Goal: Task Accomplishment & Management: Use online tool/utility

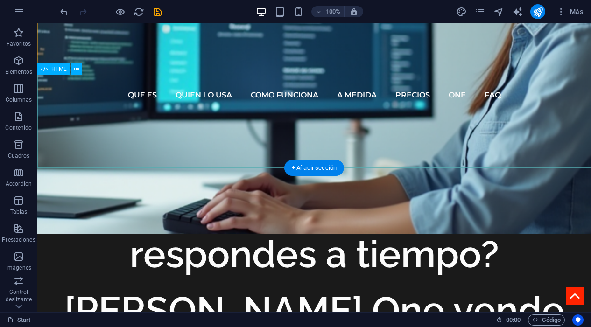
scroll to position [390, 0]
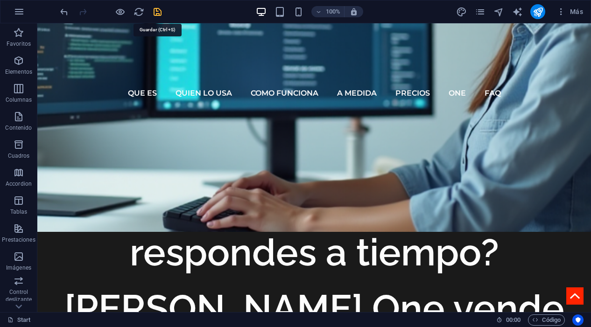
click at [159, 13] on icon "save" at bounding box center [157, 12] width 11 height 11
checkbox input "false"
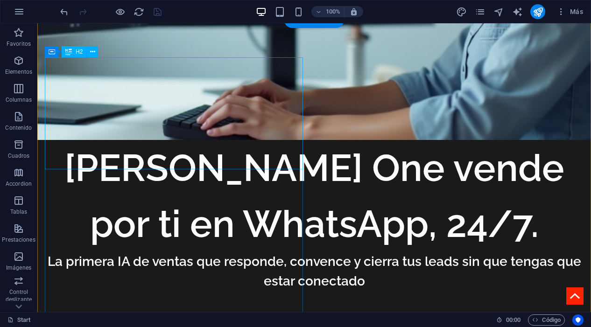
scroll to position [536, 0]
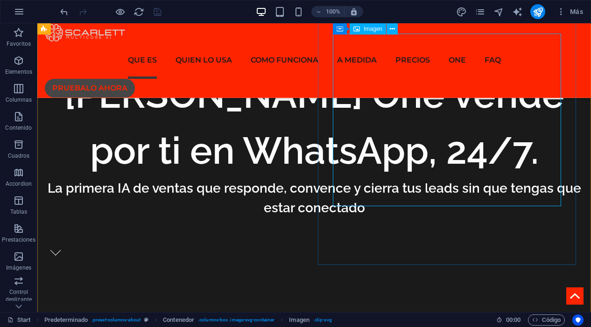
scroll to position [558, 0]
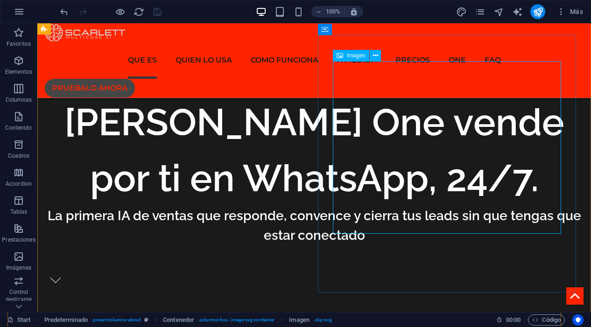
click at [348, 60] on div "Imagen" at bounding box center [351, 55] width 36 height 11
click at [356, 56] on span "Imagen" at bounding box center [356, 56] width 19 height 6
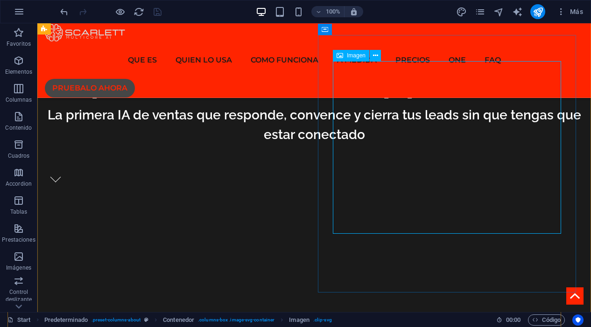
select select "%"
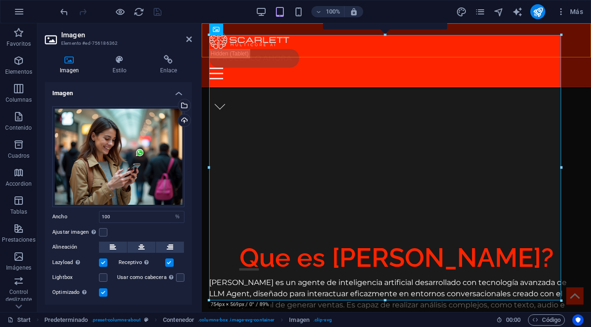
scroll to position [442, 0]
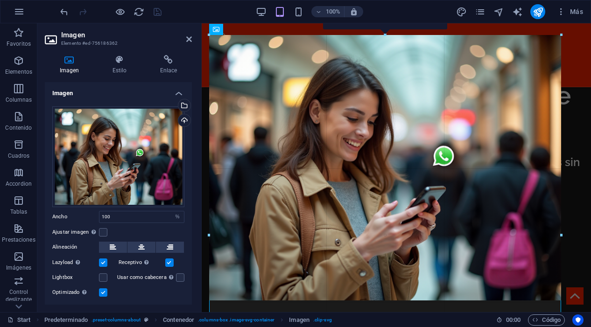
drag, startPoint x: 209, startPoint y: 300, endPoint x: 202, endPoint y: 308, distance: 10.6
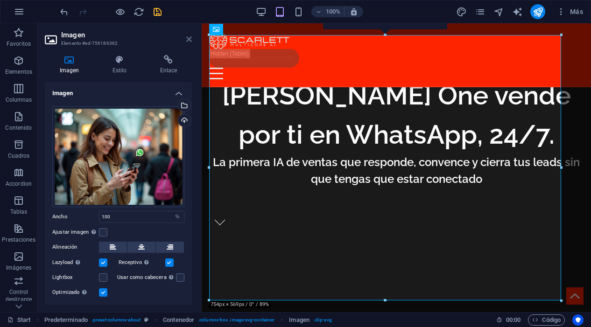
click at [188, 41] on icon at bounding box center [189, 38] width 6 height 7
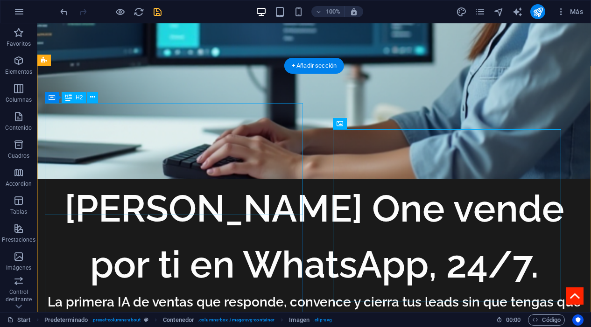
scroll to position [495, 0]
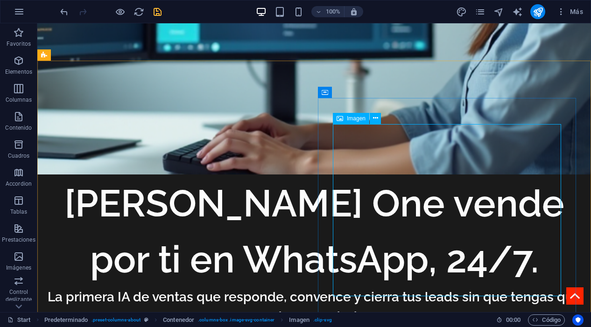
click at [341, 120] on icon at bounding box center [339, 118] width 7 height 11
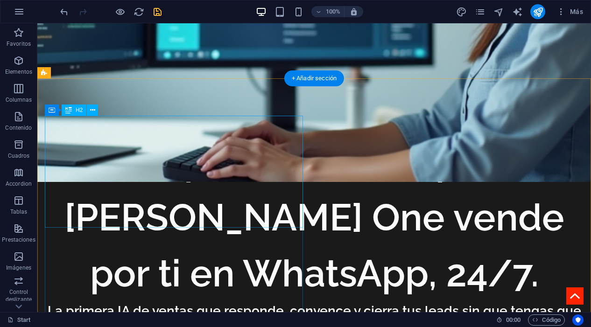
scroll to position [482, 0]
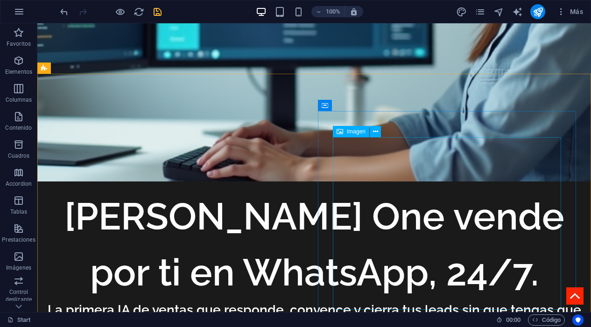
click at [359, 133] on span "Imagen" at bounding box center [356, 132] width 19 height 6
select select "%"
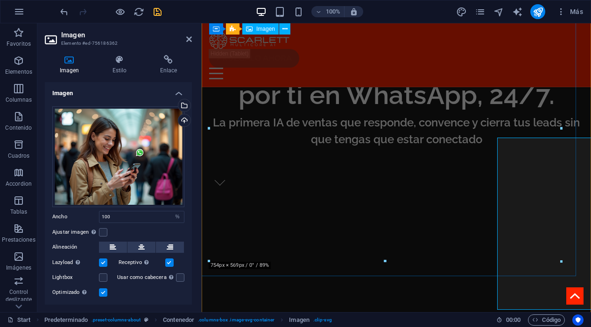
scroll to position [481, 0]
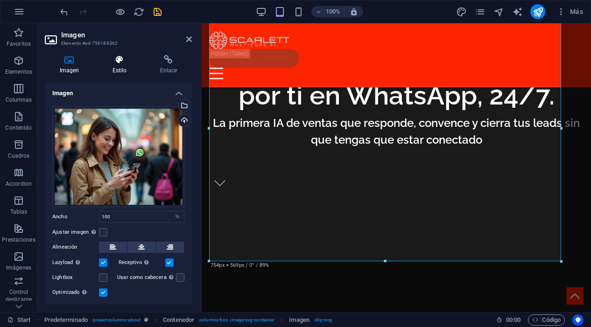
click at [122, 68] on h4 "Estilo" at bounding box center [122, 65] width 48 height 20
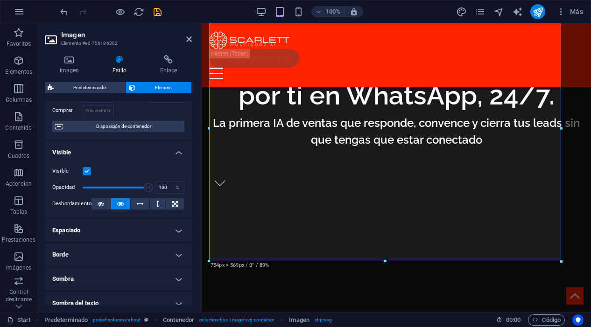
scroll to position [67, 0]
click at [70, 64] on icon at bounding box center [69, 59] width 49 height 9
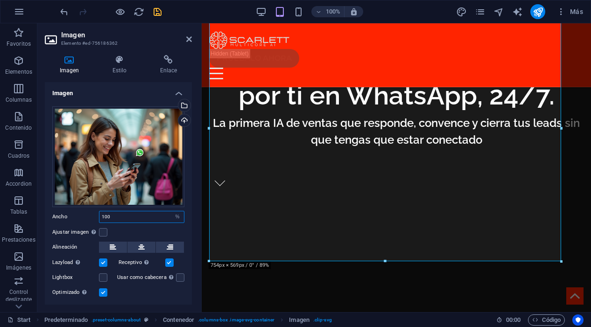
drag, startPoint x: 117, startPoint y: 214, endPoint x: 102, endPoint y: 214, distance: 15.4
click at [102, 214] on input "100" at bounding box center [141, 216] width 84 height 11
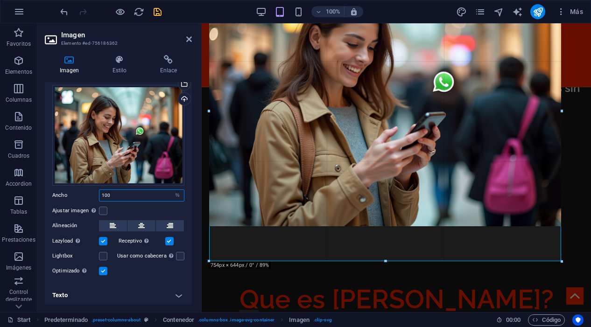
scroll to position [517, 0]
drag, startPoint x: 318, startPoint y: 261, endPoint x: 318, endPoint y: 297, distance: 35.5
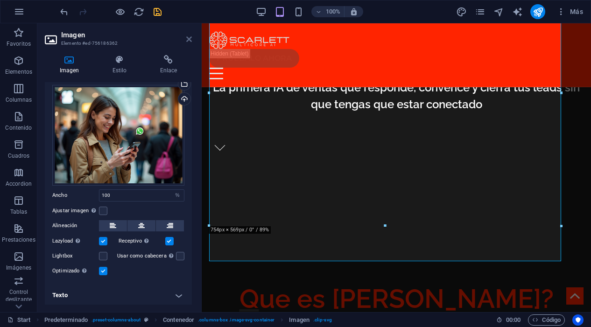
click at [187, 39] on icon at bounding box center [189, 38] width 6 height 7
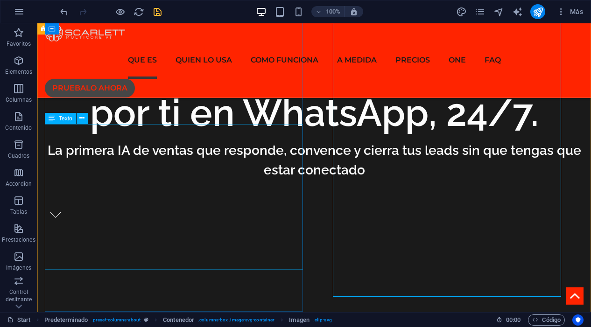
scroll to position [626, 0]
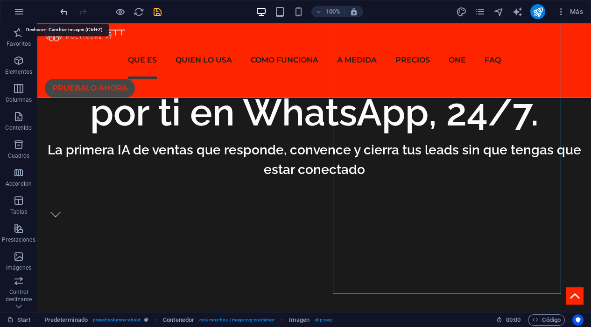
click at [68, 14] on icon "undo" at bounding box center [64, 12] width 11 height 11
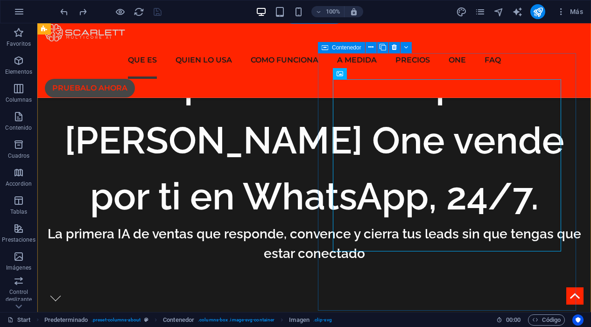
scroll to position [536, 0]
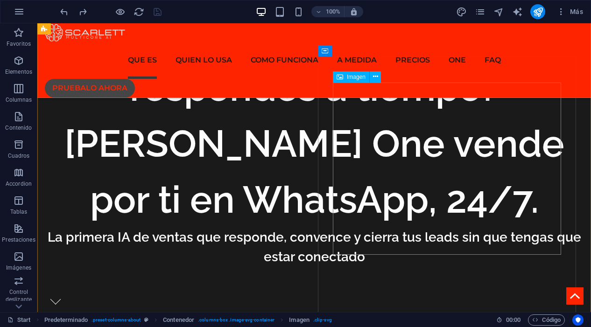
click at [350, 78] on span "Imagen" at bounding box center [356, 77] width 19 height 6
select select "%"
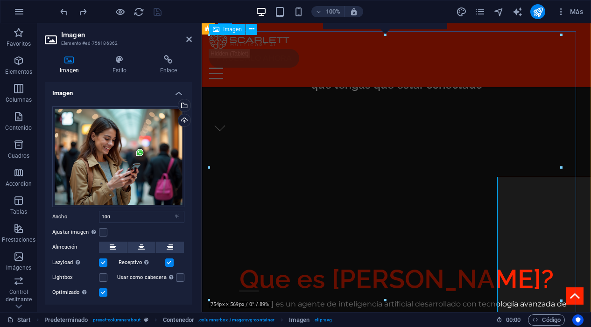
scroll to position [442, 0]
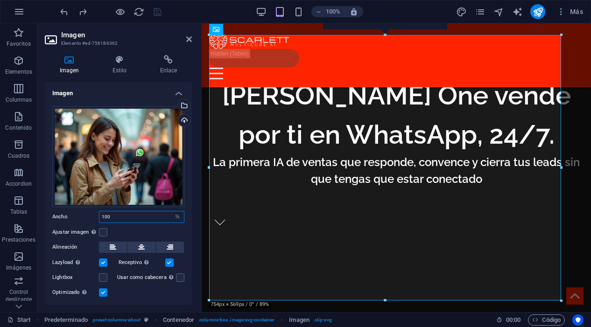
drag, startPoint x: 119, startPoint y: 212, endPoint x: 99, endPoint y: 212, distance: 20.1
click at [99, 212] on div "100 Predeterminado automático px rem % em vh vw" at bounding box center [141, 217] width 85 height 12
type input "100"
click at [188, 39] on icon at bounding box center [189, 38] width 6 height 7
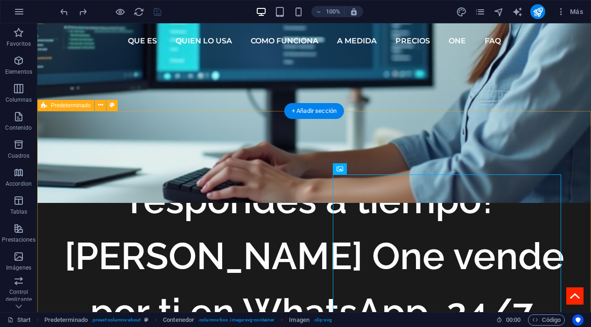
scroll to position [441, 0]
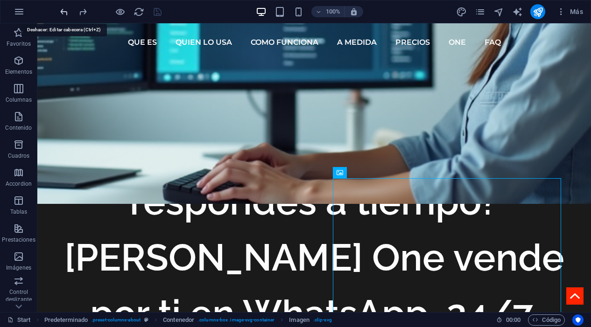
click at [65, 13] on icon "undo" at bounding box center [64, 12] width 11 height 11
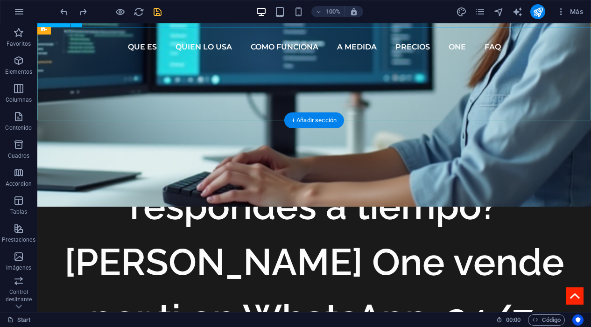
scroll to position [435, 0]
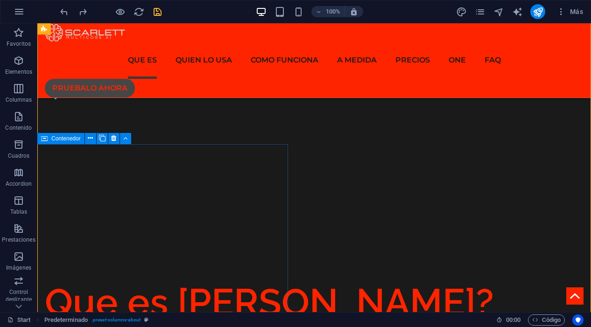
scroll to position [744, 0]
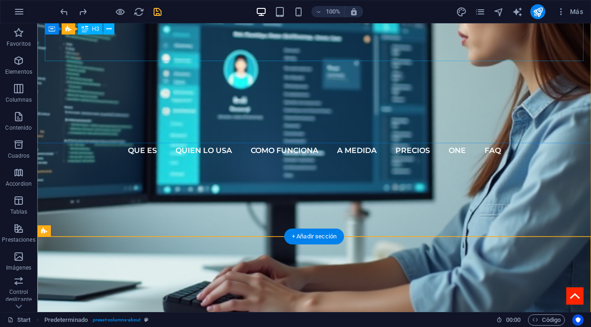
scroll to position [267, 0]
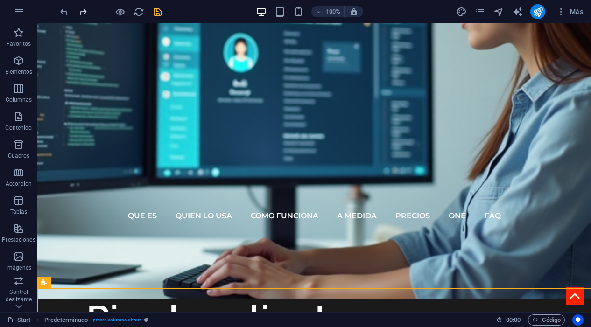
click at [81, 17] on icon "redo" at bounding box center [82, 12] width 11 height 11
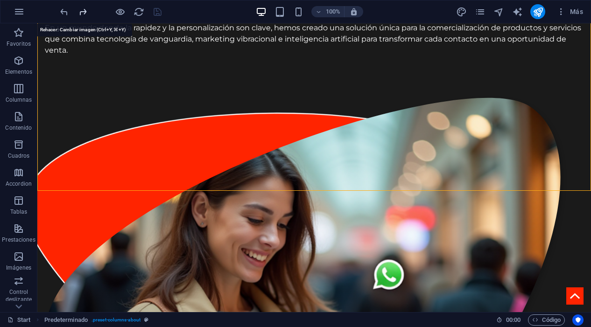
scroll to position [1284, 0]
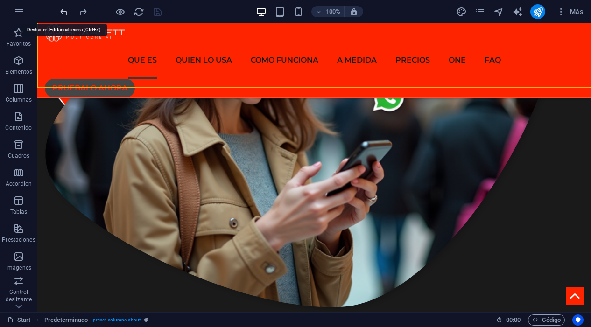
click at [65, 11] on icon "undo" at bounding box center [64, 12] width 11 height 11
click at [63, 12] on icon "undo" at bounding box center [64, 12] width 11 height 11
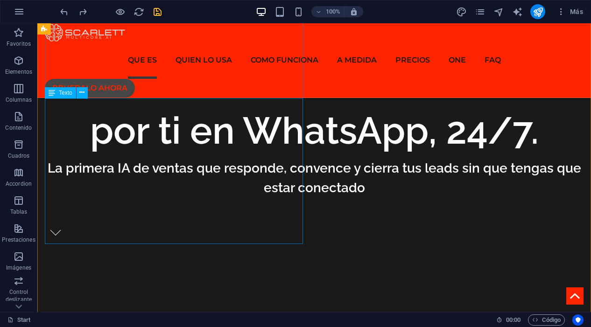
scroll to position [608, 0]
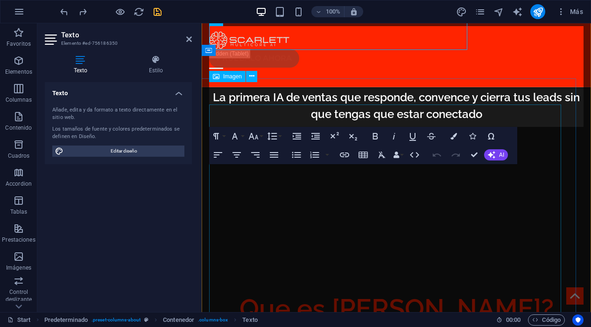
scroll to position [801, 0]
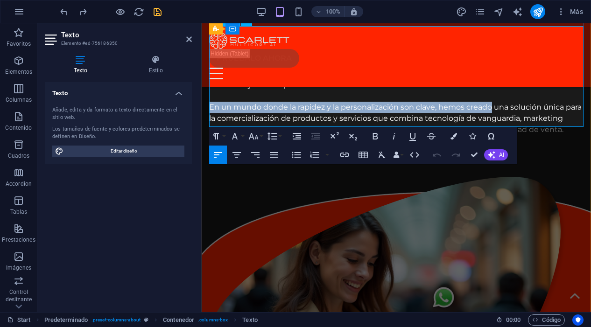
drag, startPoint x: 494, startPoint y: 97, endPoint x: 211, endPoint y: 97, distance: 282.2
click at [211, 102] on p "En un mundo donde la rapidez y la personalización son clave, hemos creado una s…" at bounding box center [396, 119] width 374 height 34
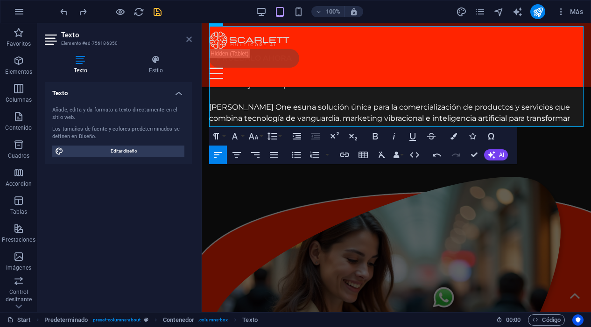
click at [187, 40] on icon at bounding box center [189, 38] width 6 height 7
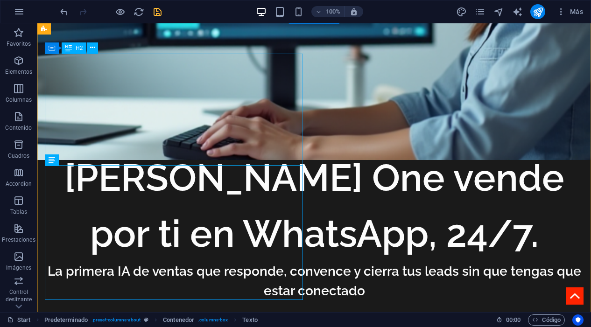
scroll to position [511, 0]
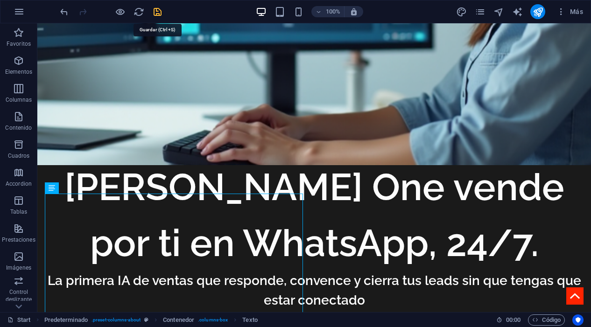
click at [155, 12] on icon "save" at bounding box center [157, 12] width 11 height 11
checkbox input "false"
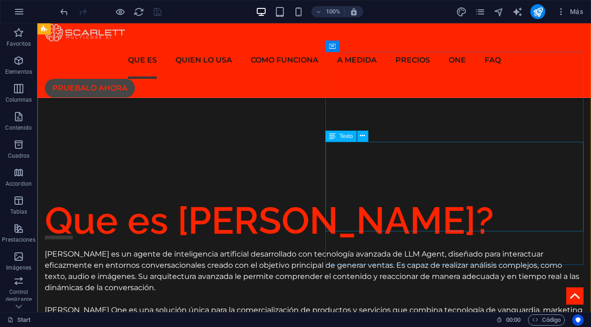
scroll to position [831, 0]
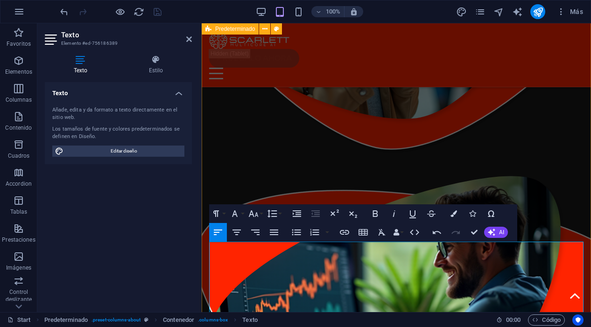
scroll to position [1136, 0]
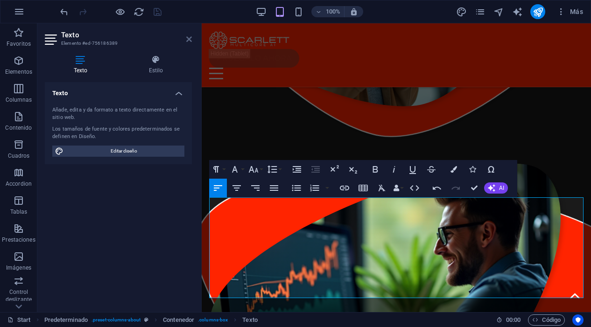
click at [187, 39] on icon at bounding box center [189, 38] width 6 height 7
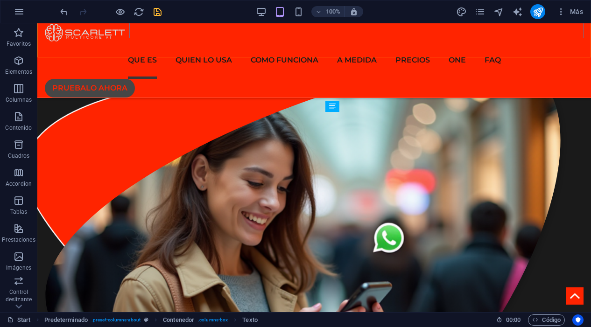
scroll to position [836, 0]
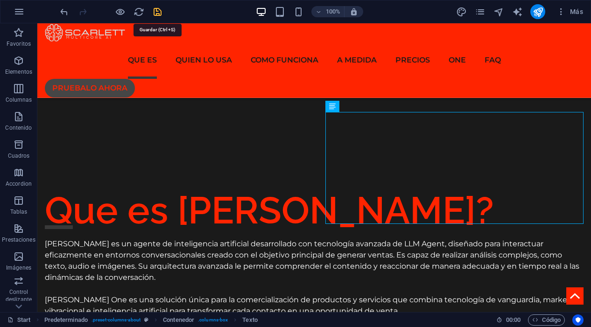
click at [157, 11] on icon "save" at bounding box center [157, 12] width 11 height 11
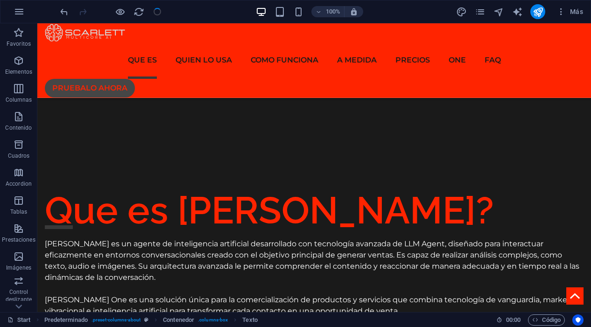
checkbox input "false"
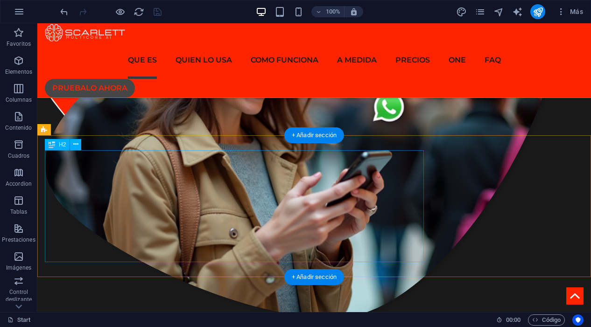
scroll to position [1267, 0]
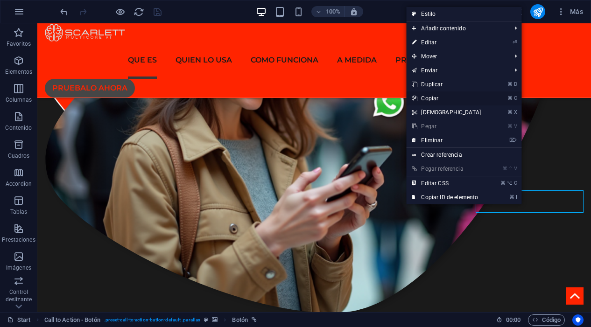
click at [450, 96] on link "⌘ C Copiar" at bounding box center [446, 98] width 80 height 14
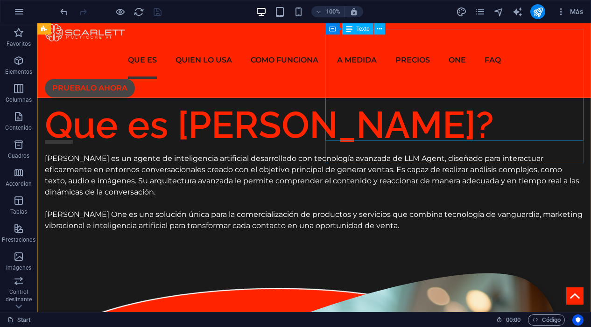
scroll to position [910, 0]
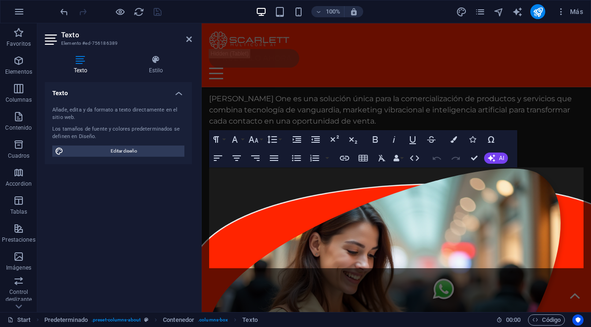
scroll to position [1165, 0]
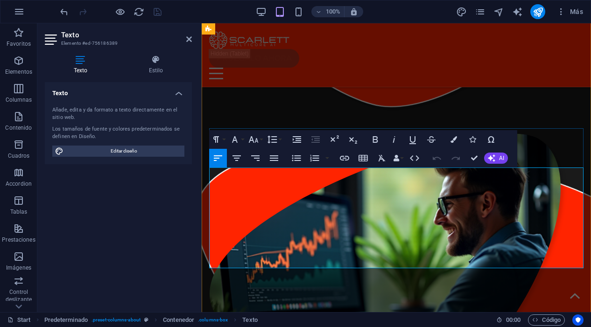
click at [189, 42] on icon at bounding box center [189, 38] width 6 height 7
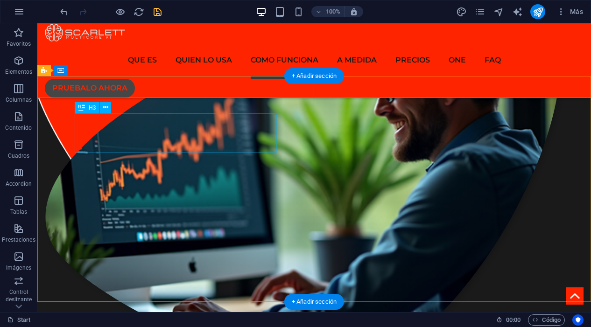
scroll to position [1658, 0]
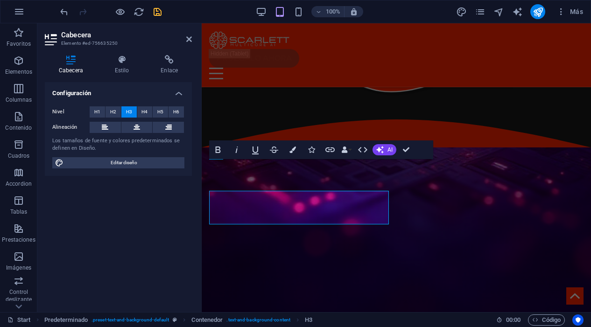
scroll to position [2161, 0]
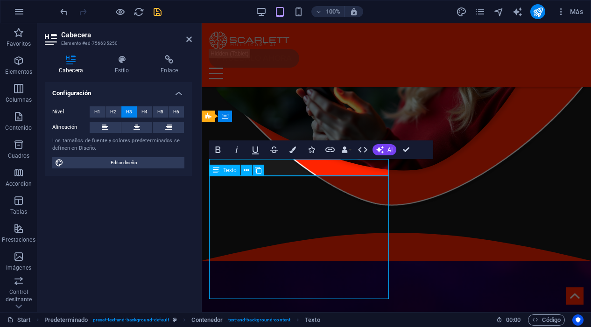
scroll to position [1654, 0]
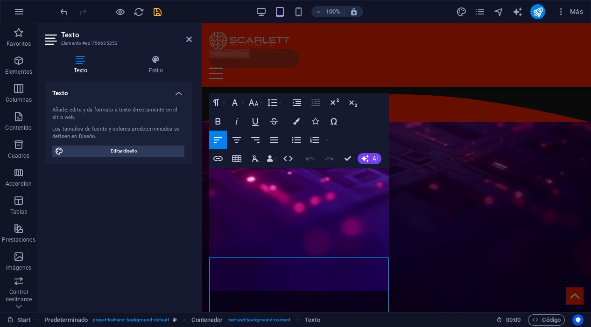
scroll to position [2169, 0]
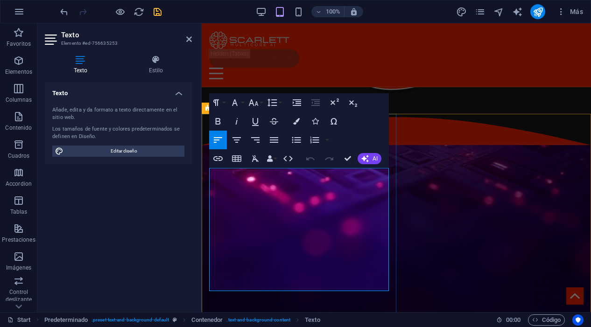
drag, startPoint x: 274, startPoint y: 289, endPoint x: 206, endPoint y: 167, distance: 139.9
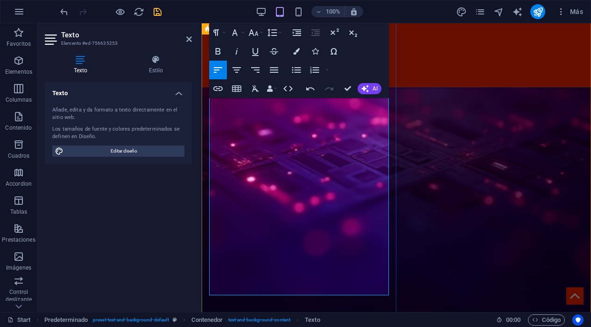
scroll to position [2286, 0]
click at [186, 38] on icon at bounding box center [189, 38] width 6 height 7
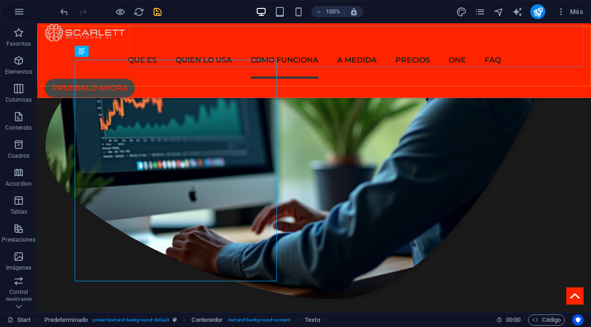
scroll to position [1732, 0]
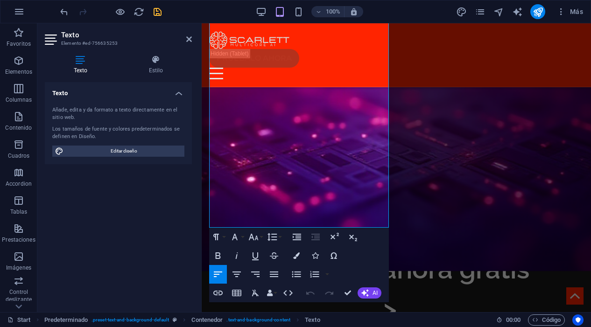
scroll to position [2354, 0]
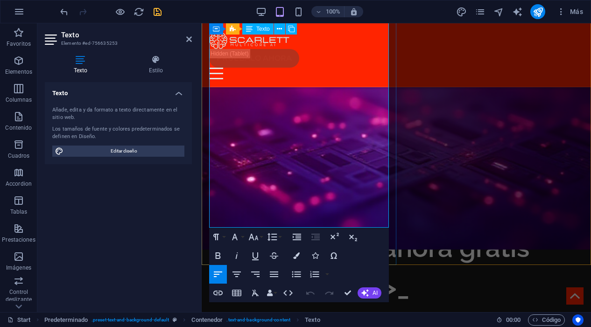
drag, startPoint x: 355, startPoint y: 198, endPoint x: 221, endPoint y: 104, distance: 163.3
click at [240, 237] on button "Font Family" at bounding box center [237, 237] width 18 height 19
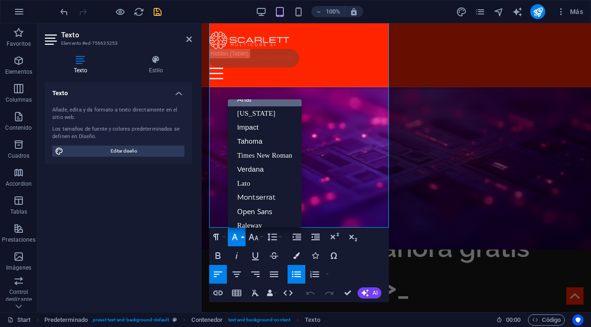
click at [240, 237] on button "Font Family" at bounding box center [237, 237] width 18 height 19
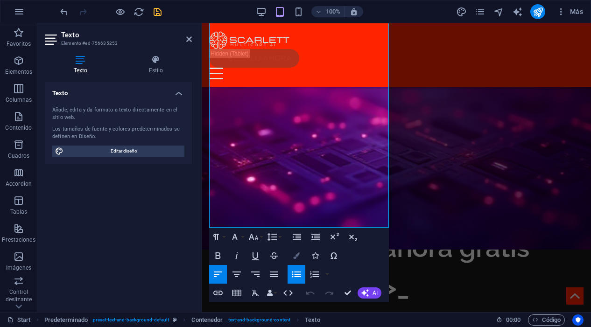
click at [297, 258] on icon "button" at bounding box center [296, 255] width 7 height 7
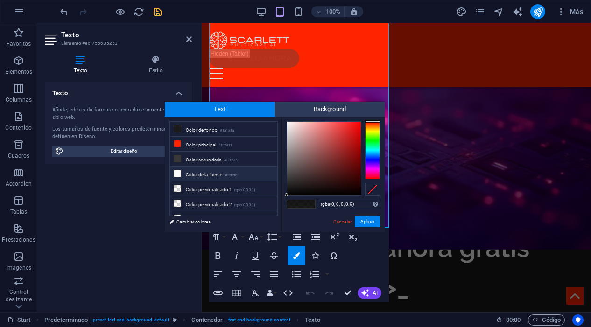
click at [180, 173] on icon at bounding box center [177, 173] width 7 height 7
type input "#fcfcfc"
click at [366, 221] on button "Aplicar" at bounding box center [367, 221] width 25 height 11
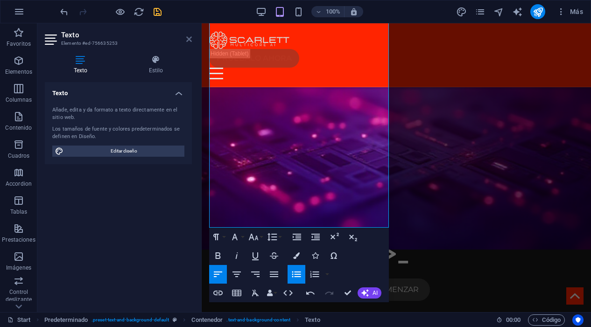
click at [189, 42] on icon at bounding box center [189, 38] width 6 height 7
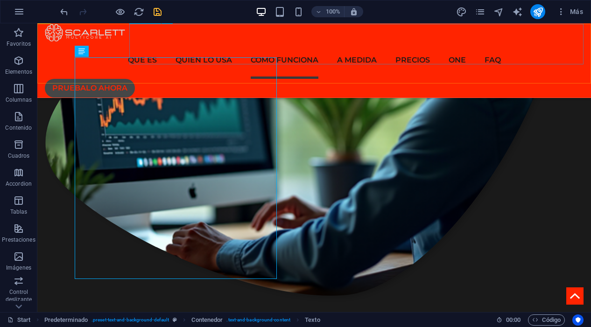
scroll to position [1732, 0]
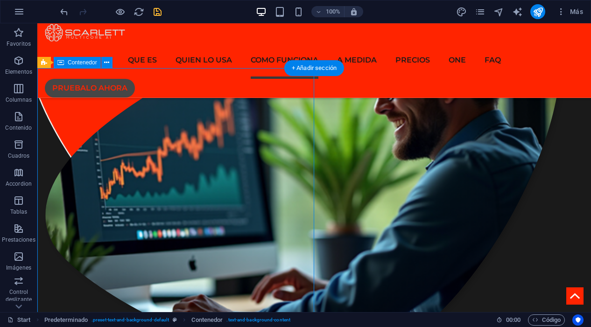
scroll to position [1666, 0]
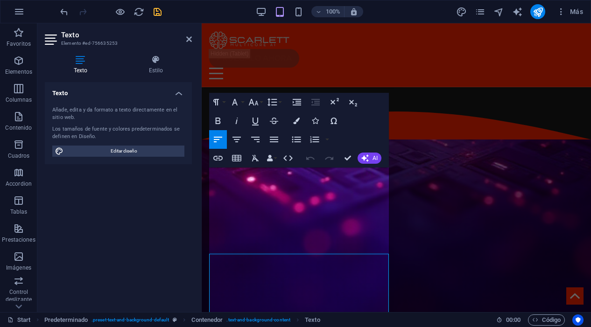
scroll to position [2169, 0]
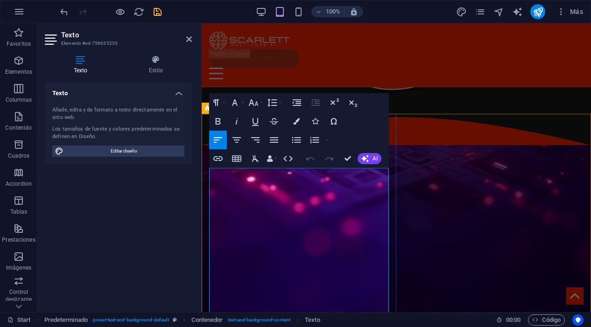
drag, startPoint x: 254, startPoint y: 228, endPoint x: 208, endPoint y: 173, distance: 71.6
click at [294, 123] on icon "button" at bounding box center [296, 121] width 7 height 7
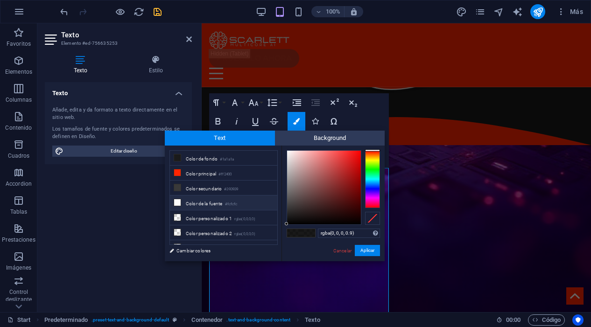
click at [179, 202] on icon at bounding box center [177, 202] width 7 height 7
click at [358, 222] on div at bounding box center [324, 188] width 74 height 74
type input "#000000"
click at [359, 225] on div "#000000 Formatos soportados #0852ed rgb(8, 82, 237) rgba(8, 82, 237, 90%) hsv(2…" at bounding box center [332, 271] width 103 height 251
click at [364, 249] on button "Aplicar" at bounding box center [367, 250] width 25 height 11
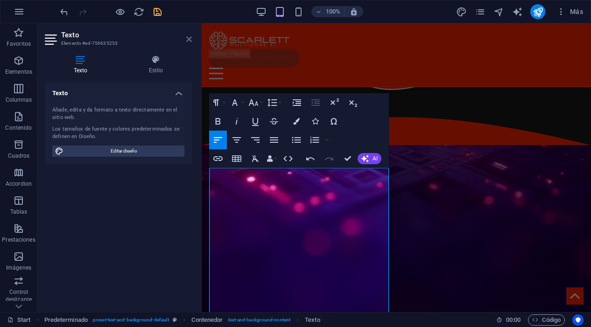
click at [189, 40] on icon at bounding box center [189, 38] width 6 height 7
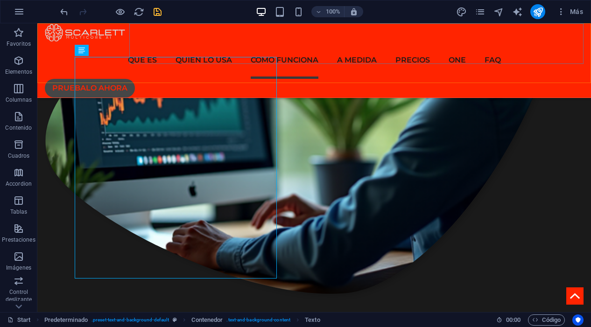
scroll to position [1732, 0]
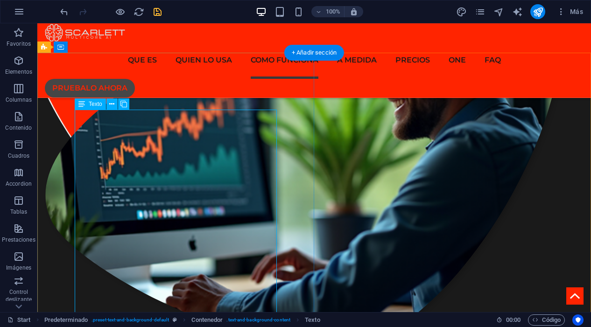
scroll to position [1675, 0]
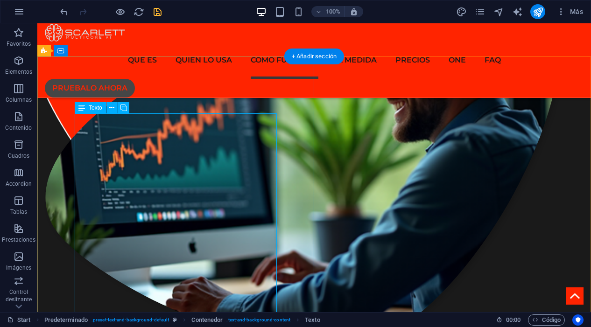
drag, startPoint x: 231, startPoint y: 199, endPoint x: 99, endPoint y: 188, distance: 132.5
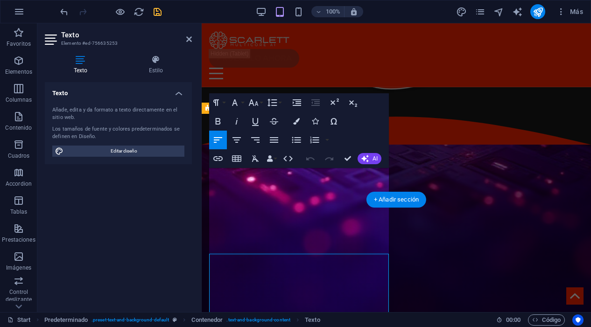
scroll to position [2169, 0]
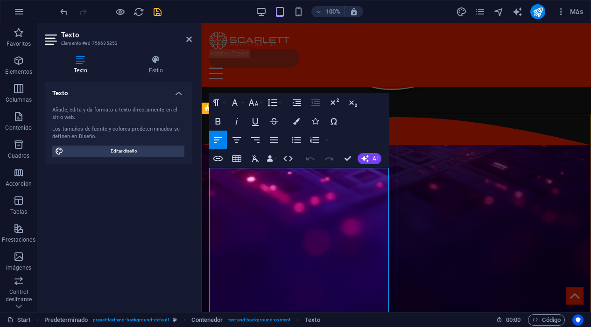
drag, startPoint x: 371, startPoint y: 266, endPoint x: 217, endPoint y: 255, distance: 153.9
click at [294, 123] on icon "button" at bounding box center [296, 121] width 7 height 7
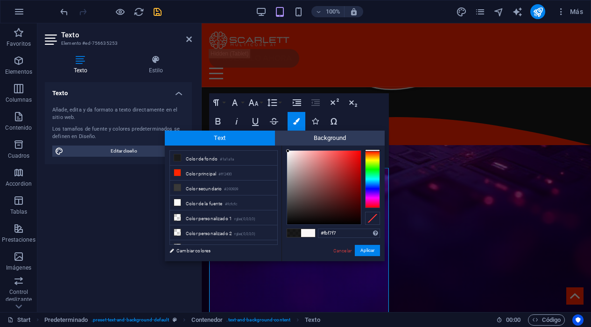
click at [288, 151] on div at bounding box center [324, 188] width 74 height 74
type input "#fbf8f8"
click at [287, 151] on div at bounding box center [287, 150] width 3 height 3
click at [367, 252] on button "Aplicar" at bounding box center [367, 250] width 25 height 11
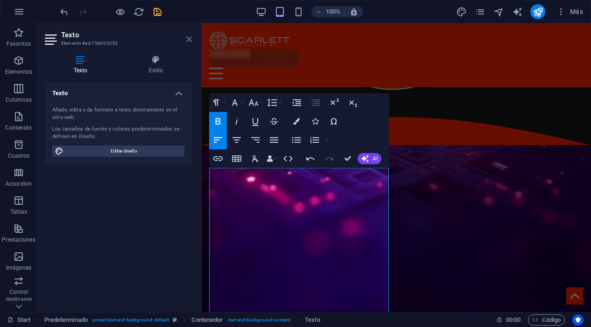
click at [187, 39] on icon at bounding box center [189, 38] width 6 height 7
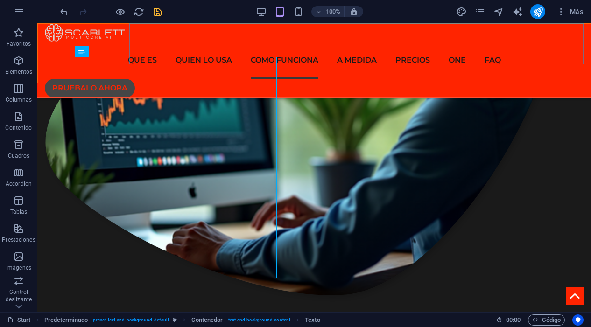
scroll to position [1732, 0]
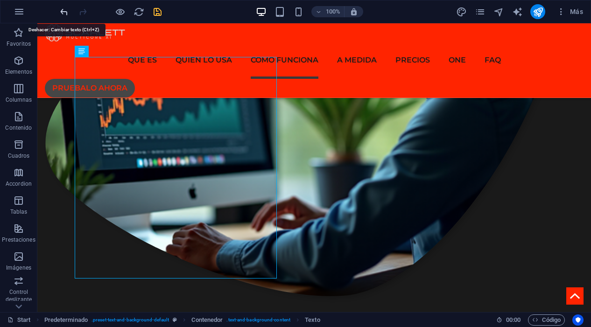
click at [65, 11] on icon "undo" at bounding box center [64, 12] width 11 height 11
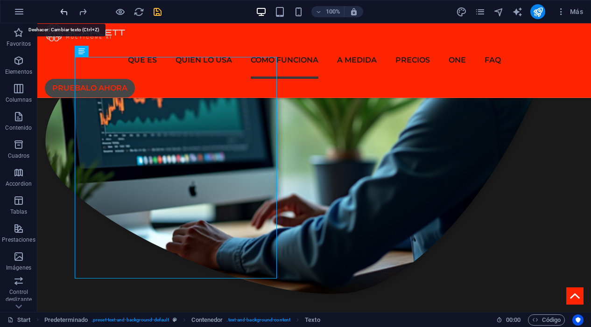
click at [65, 11] on icon "undo" at bounding box center [64, 12] width 11 height 11
click at [63, 11] on icon "undo" at bounding box center [64, 12] width 11 height 11
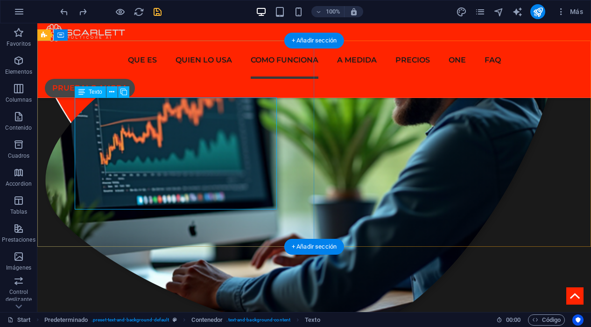
scroll to position [1691, 0]
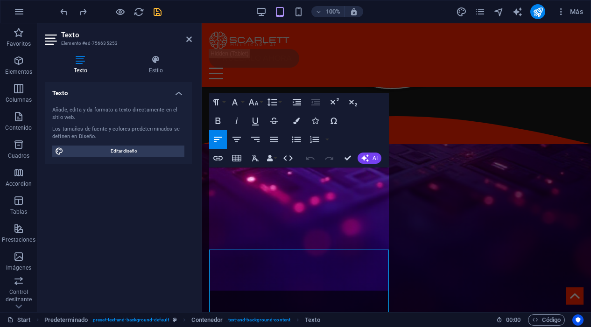
scroll to position [2169, 0]
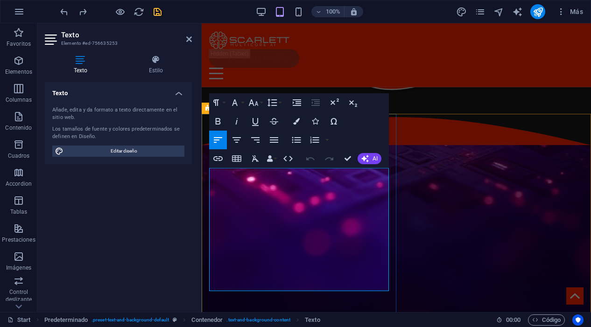
drag, startPoint x: 265, startPoint y: 288, endPoint x: 207, endPoint y: 178, distance: 124.0
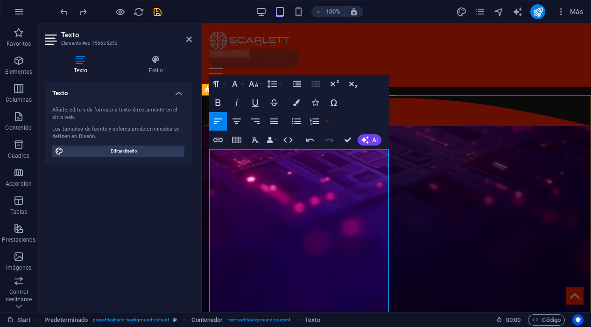
scroll to position [2192, 0]
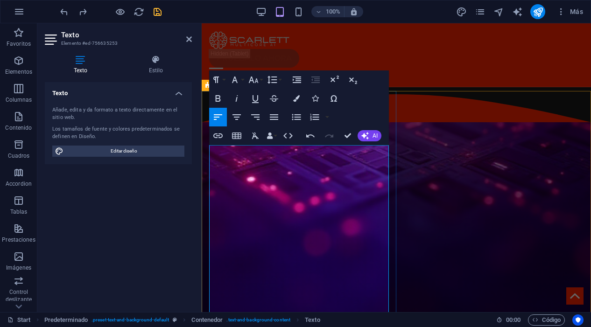
drag, startPoint x: 282, startPoint y: 149, endPoint x: 205, endPoint y: 151, distance: 77.5
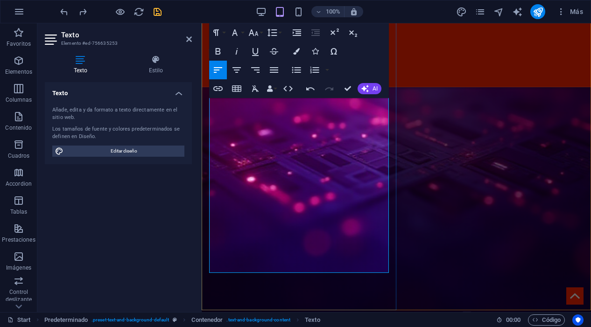
scroll to position [2269, 0]
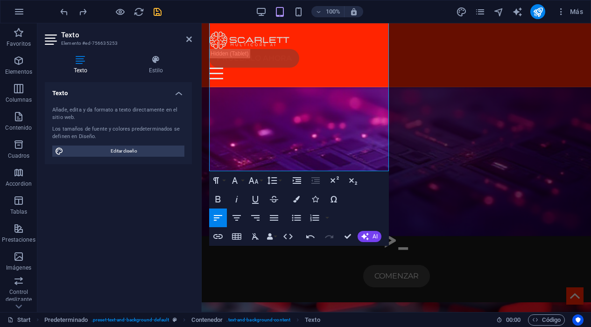
scroll to position [2369, 0]
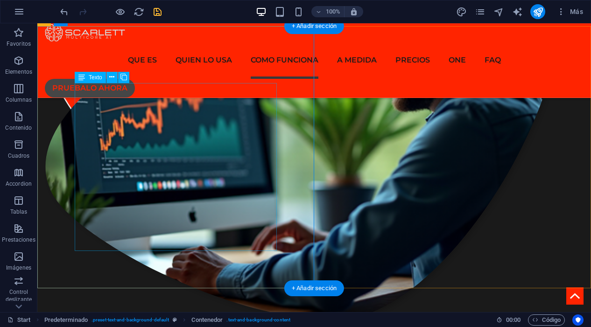
scroll to position [1706, 0]
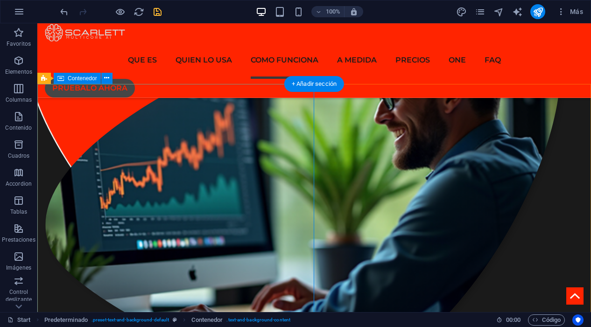
scroll to position [1656, 0]
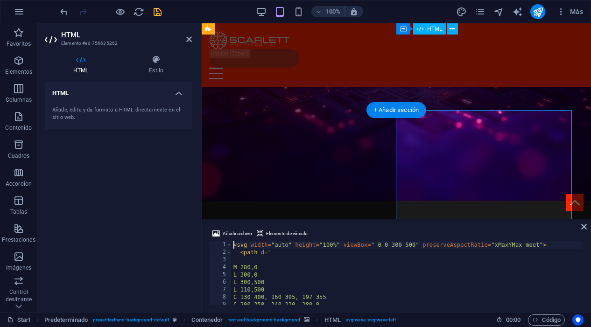
scroll to position [2262, 0]
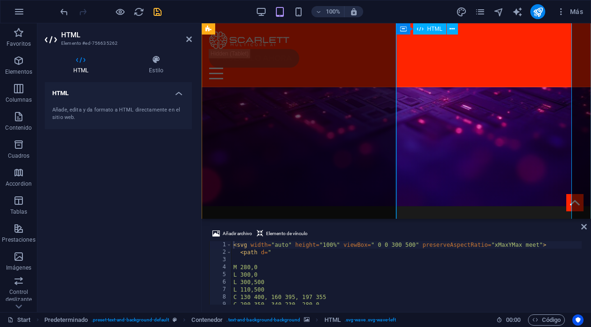
click at [188, 40] on icon at bounding box center [189, 38] width 6 height 7
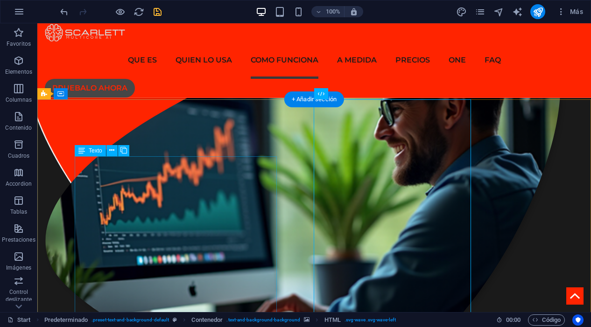
scroll to position [1630, 0]
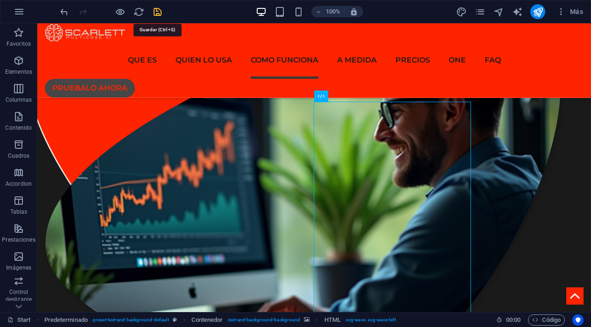
click at [158, 10] on icon "save" at bounding box center [157, 12] width 11 height 11
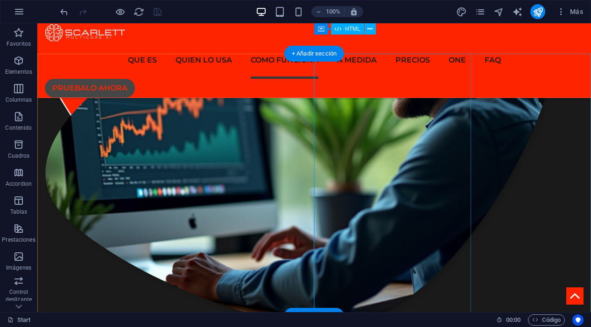
scroll to position [1678, 0]
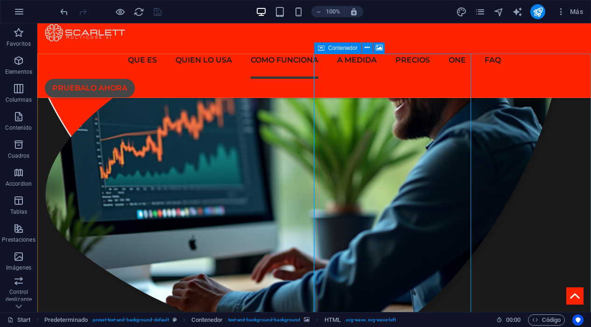
click at [331, 49] on span "Contenedor" at bounding box center [342, 48] width 29 height 6
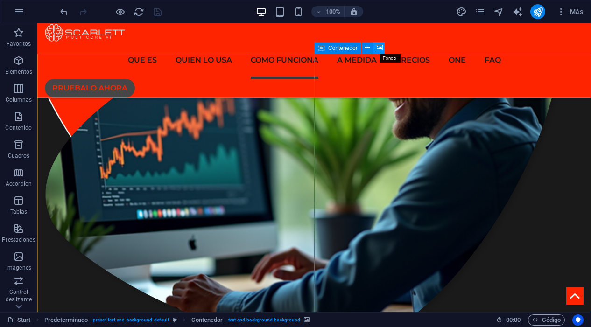
click at [377, 47] on icon at bounding box center [379, 48] width 7 height 10
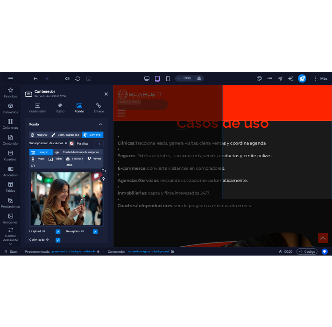
scroll to position [2262, 0]
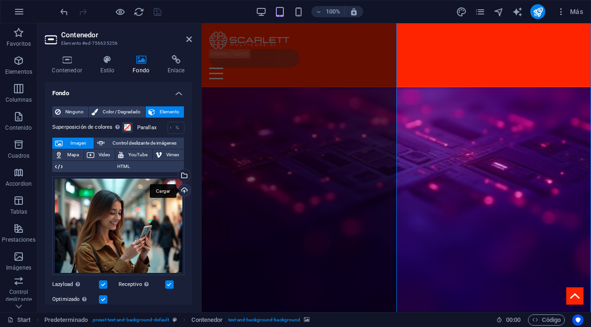
click at [182, 192] on div "Cargar" at bounding box center [183, 191] width 14 height 14
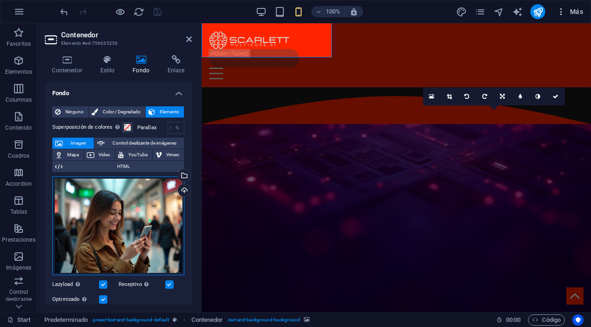
scroll to position [2172, 0]
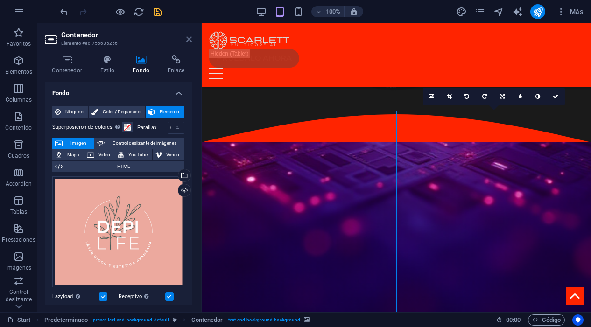
click at [190, 41] on icon at bounding box center [189, 38] width 6 height 7
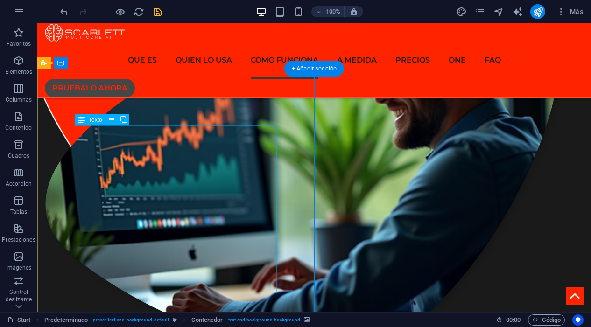
scroll to position [1661, 0]
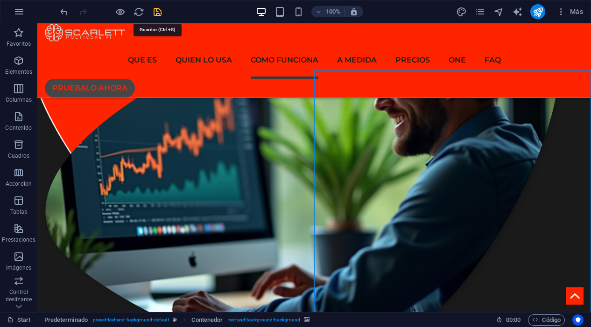
click at [156, 13] on icon "save" at bounding box center [157, 12] width 11 height 11
checkbox input "false"
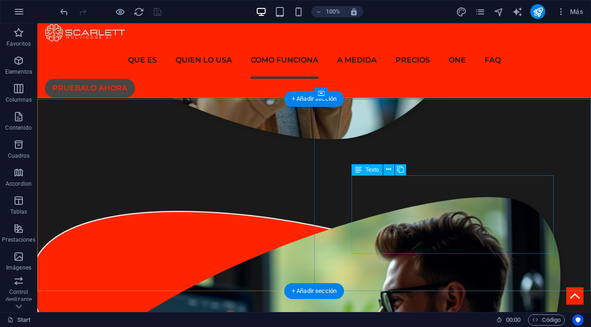
scroll to position [1449, 0]
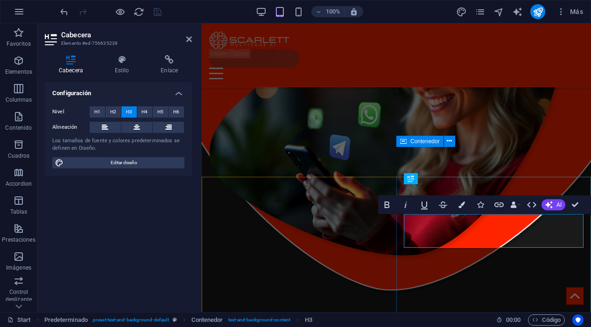
scroll to position [1938, 0]
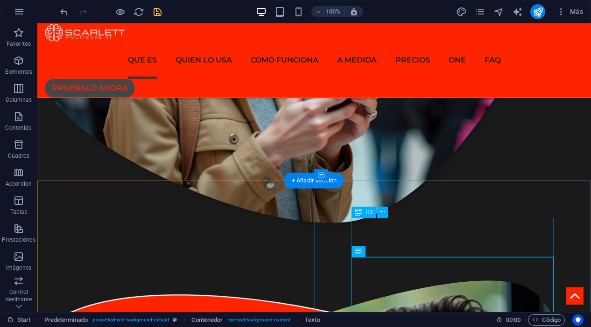
scroll to position [1359, 0]
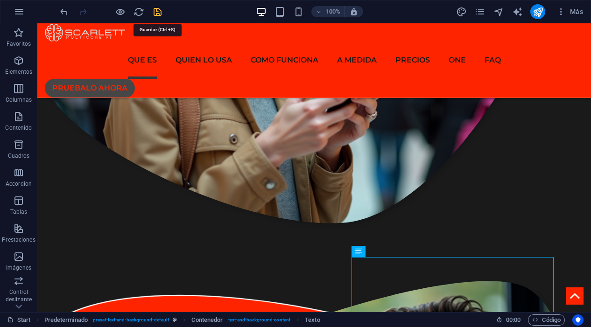
click at [154, 11] on icon "save" at bounding box center [157, 12] width 11 height 11
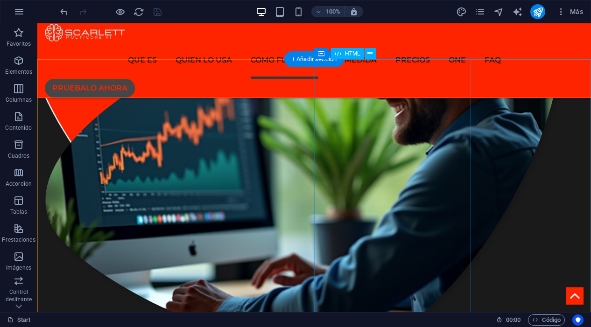
scroll to position [1673, 0]
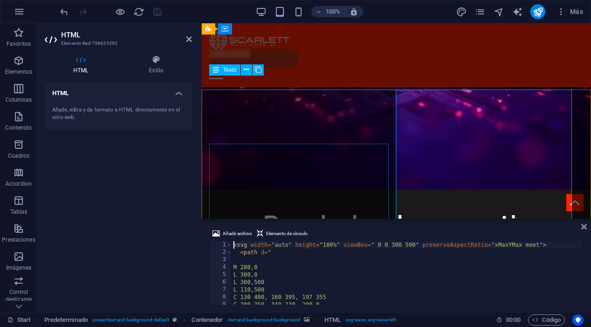
scroll to position [2262, 0]
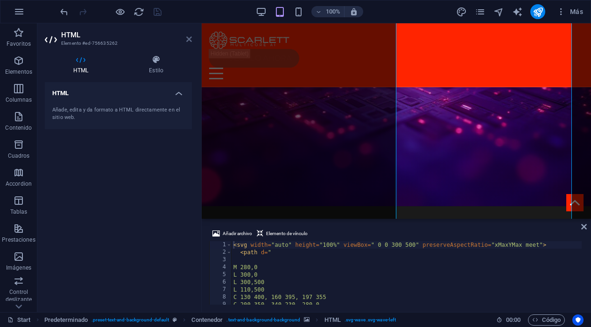
click at [187, 37] on icon at bounding box center [189, 38] width 6 height 7
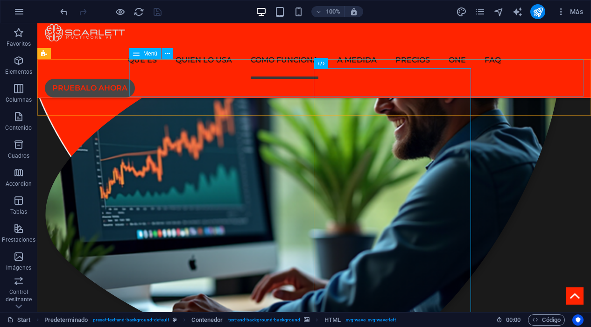
scroll to position [1630, 0]
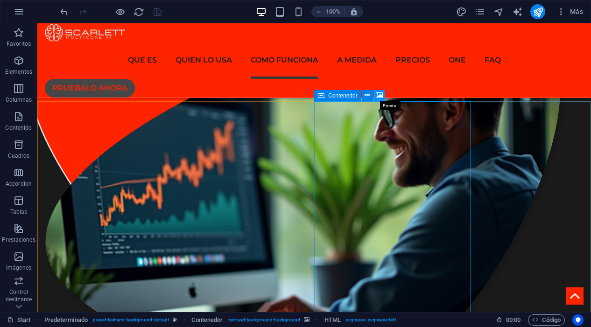
click at [378, 94] on icon at bounding box center [379, 96] width 7 height 10
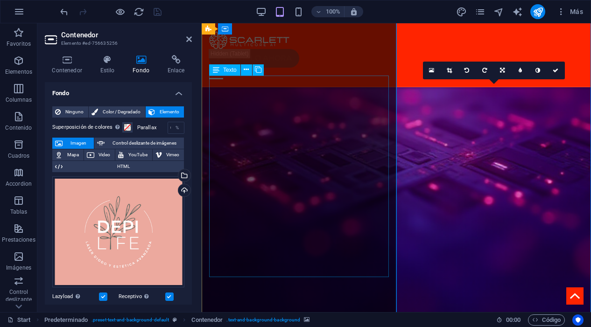
scroll to position [2262, 0]
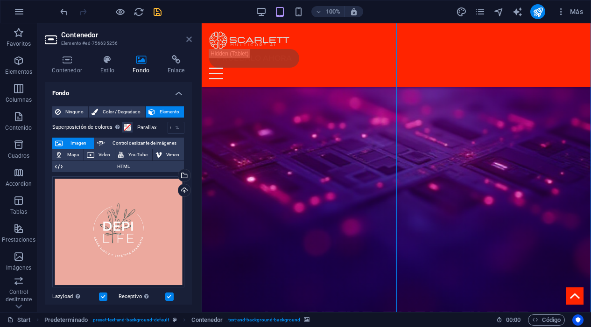
click at [188, 41] on icon at bounding box center [189, 38] width 6 height 7
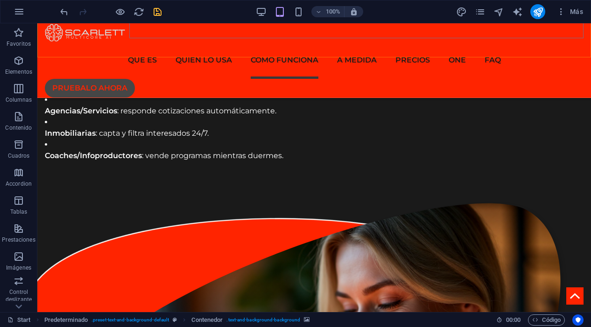
scroll to position [1700, 0]
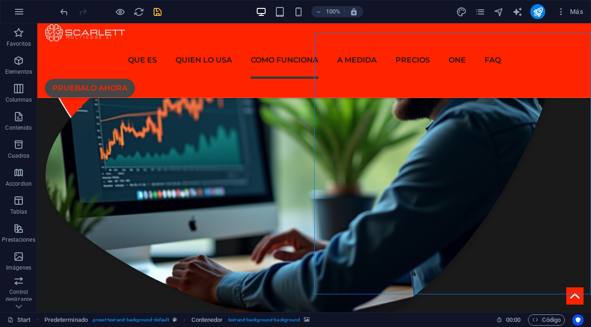
click at [160, 13] on icon "save" at bounding box center [157, 12] width 11 height 11
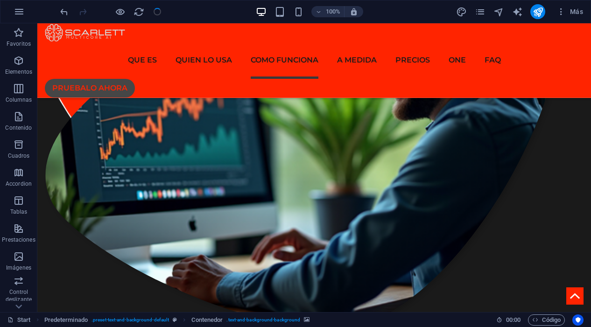
checkbox input "false"
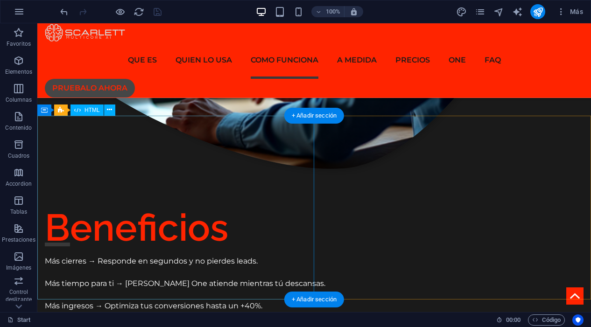
scroll to position [1878, 0]
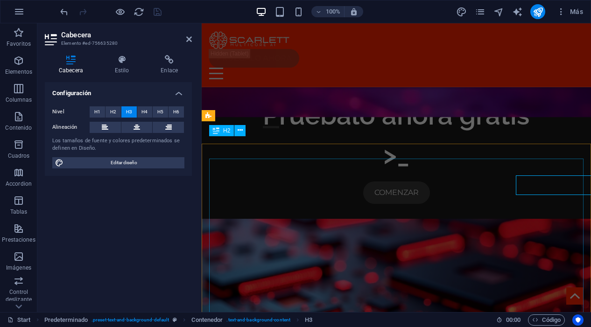
scroll to position [2454, 0]
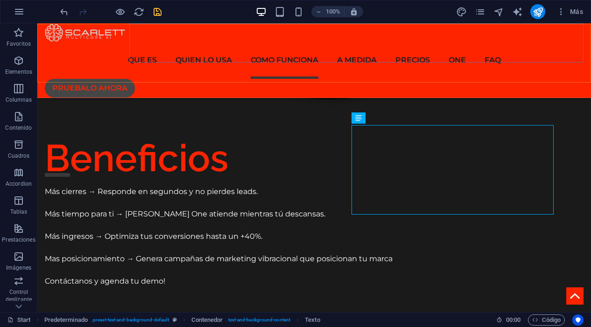
scroll to position [1928, 0]
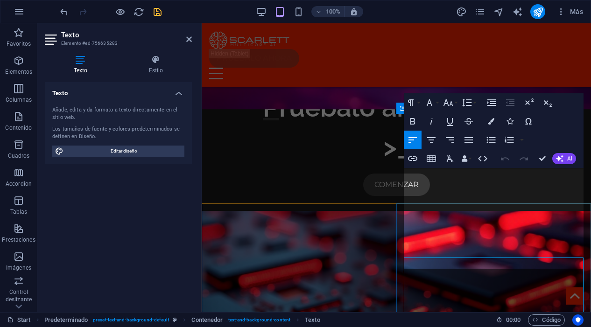
scroll to position [2462, 0]
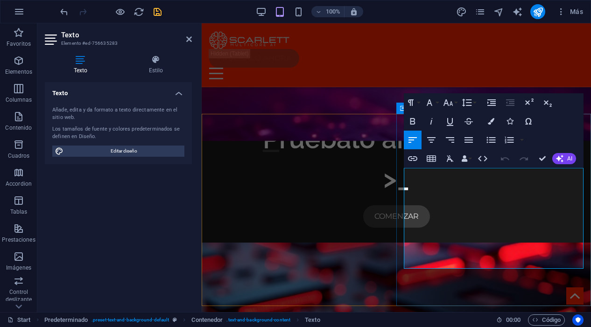
drag, startPoint x: 569, startPoint y: 265, endPoint x: 401, endPoint y: 177, distance: 189.7
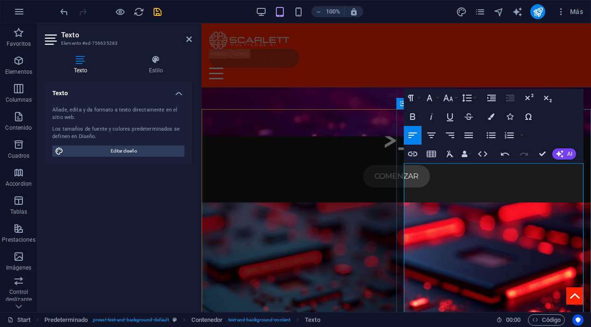
scroll to position [2467, 0]
drag, startPoint x: 440, startPoint y: 246, endPoint x: 506, endPoint y: 221, distance: 70.6
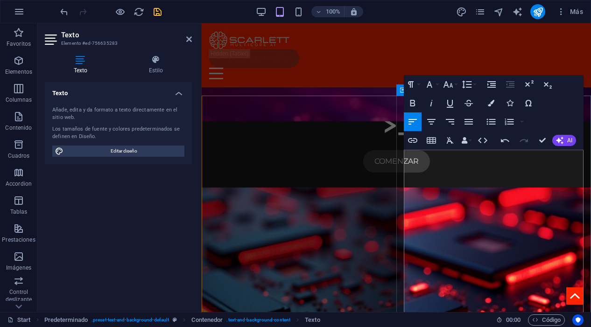
scroll to position [2483, 0]
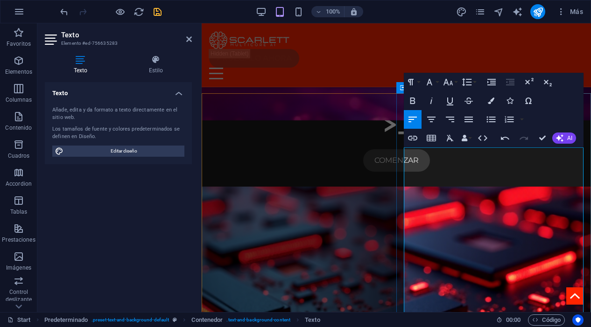
drag, startPoint x: 447, startPoint y: 243, endPoint x: 403, endPoint y: 245, distance: 44.8
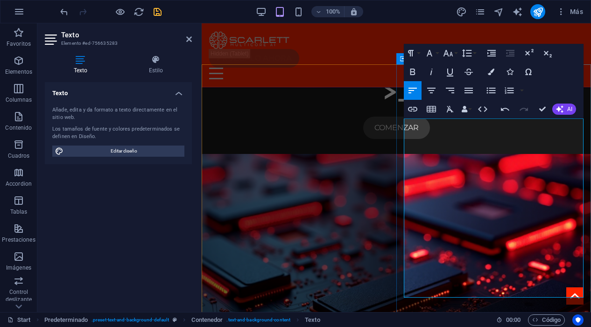
scroll to position [2522, 0]
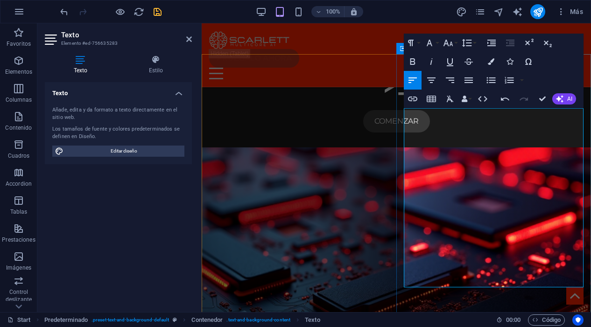
click at [189, 38] on icon at bounding box center [189, 38] width 6 height 7
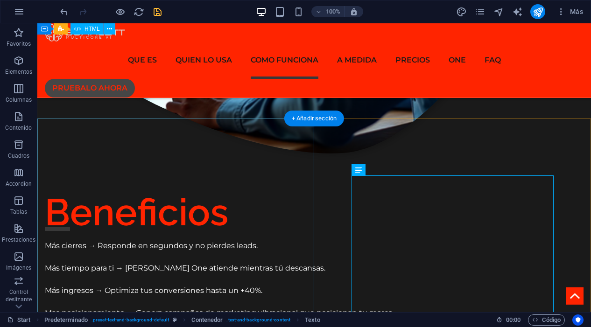
scroll to position [1873, 0]
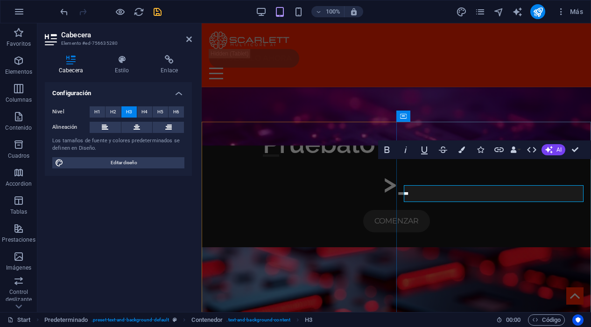
scroll to position [2454, 0]
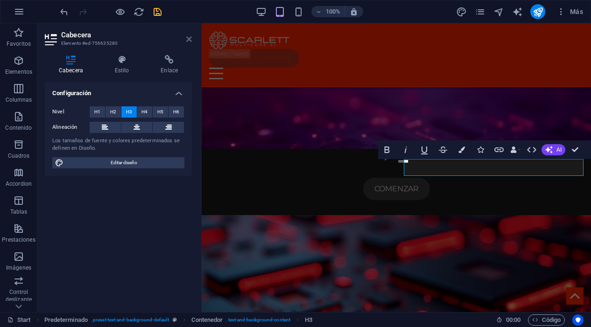
click at [188, 40] on icon at bounding box center [189, 38] width 6 height 7
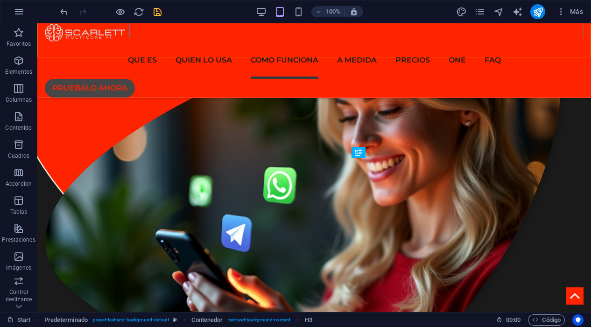
scroll to position [1873, 0]
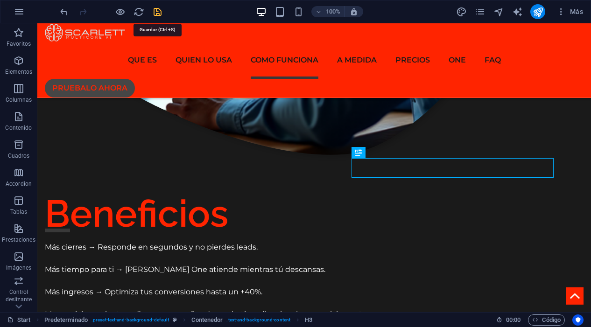
click at [155, 10] on icon "save" at bounding box center [157, 12] width 11 height 11
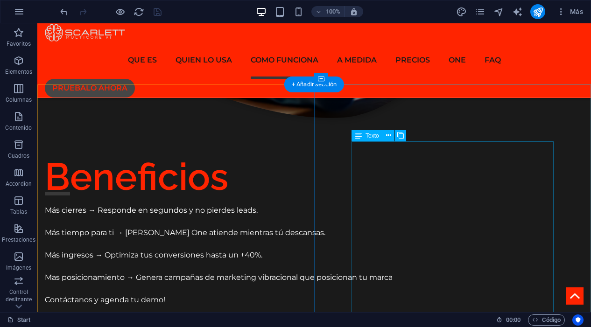
scroll to position [1911, 0]
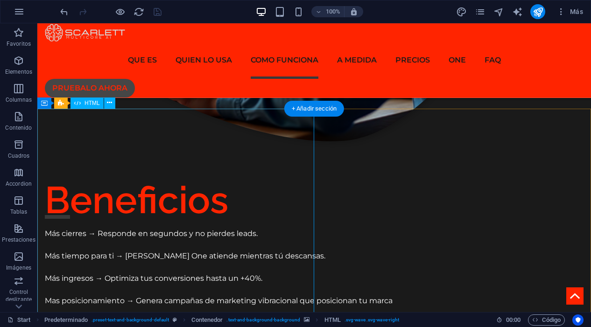
scroll to position [1882, 0]
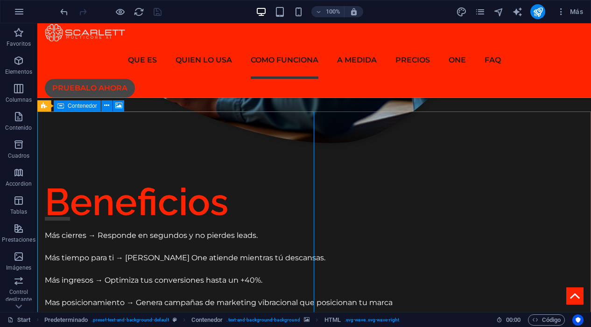
click at [63, 108] on icon at bounding box center [60, 105] width 7 height 11
click at [118, 106] on icon at bounding box center [118, 106] width 7 height 10
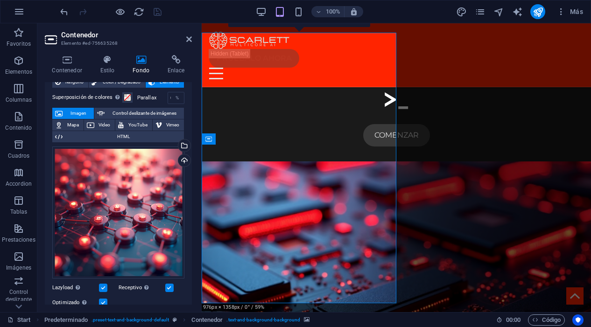
scroll to position [36, 0]
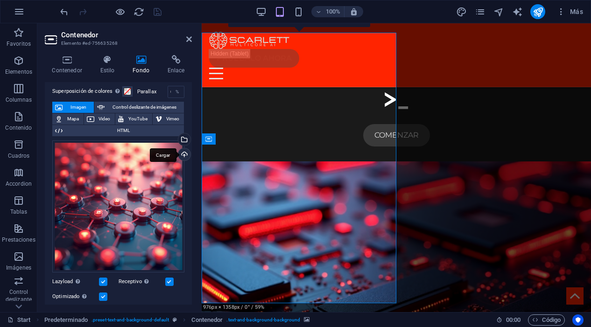
click at [181, 155] on div "Cargar" at bounding box center [183, 155] width 14 height 14
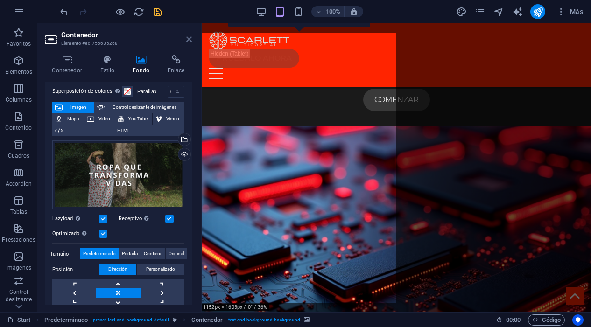
click at [188, 40] on icon at bounding box center [189, 38] width 6 height 7
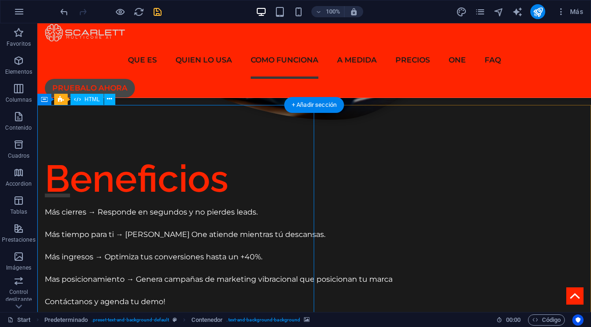
scroll to position [1907, 0]
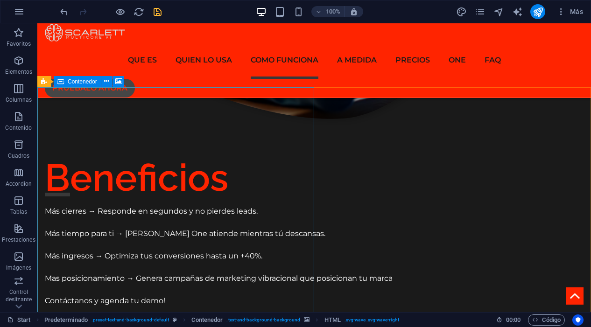
click at [58, 85] on icon at bounding box center [60, 81] width 7 height 11
click at [118, 81] on icon at bounding box center [118, 82] width 7 height 10
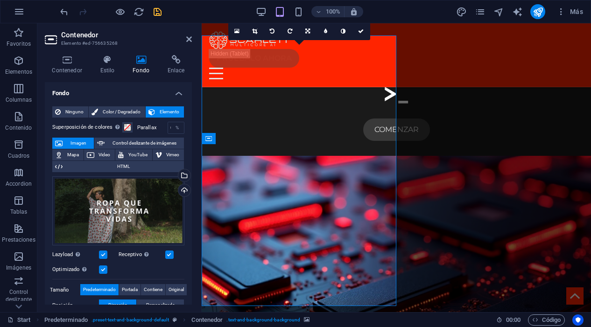
scroll to position [2543, 0]
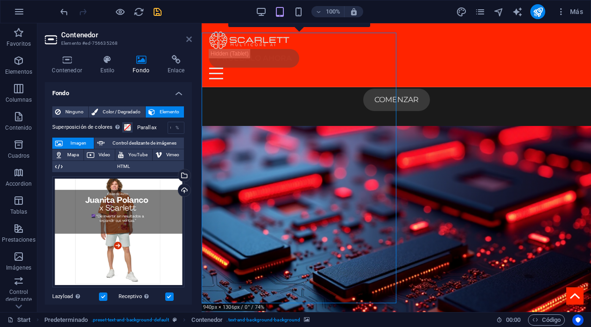
click at [190, 39] on icon at bounding box center [189, 38] width 6 height 7
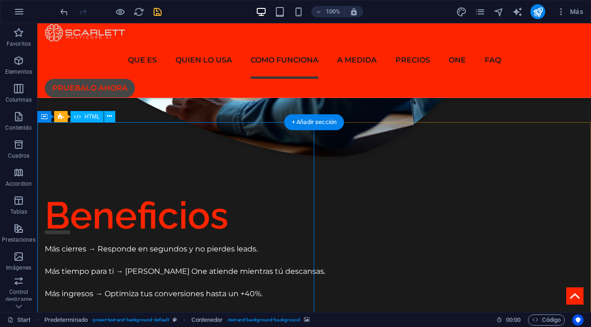
scroll to position [1869, 0]
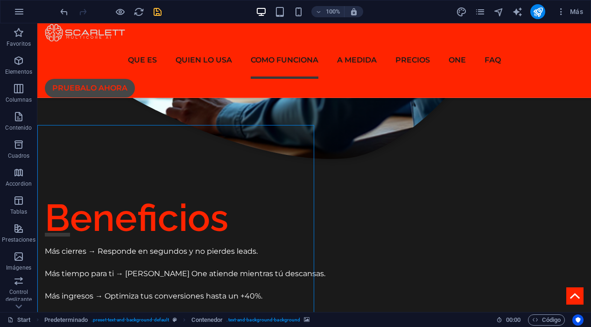
click at [160, 13] on icon "save" at bounding box center [157, 12] width 11 height 11
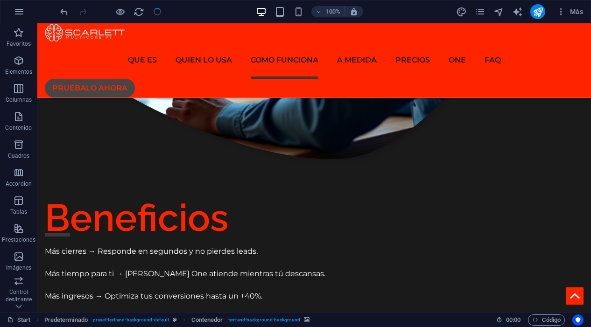
checkbox input "false"
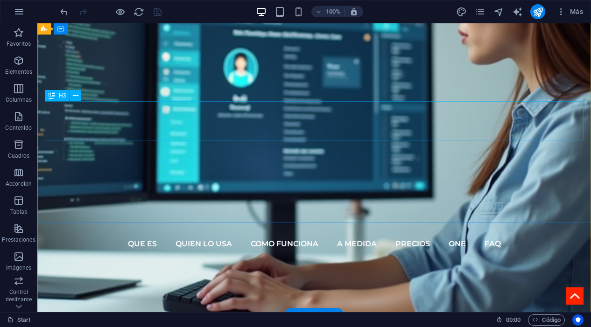
scroll to position [239, 0]
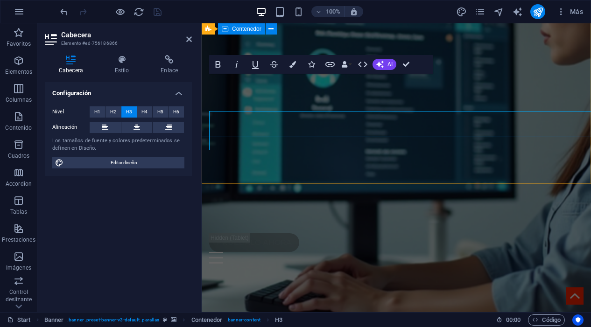
scroll to position [230, 0]
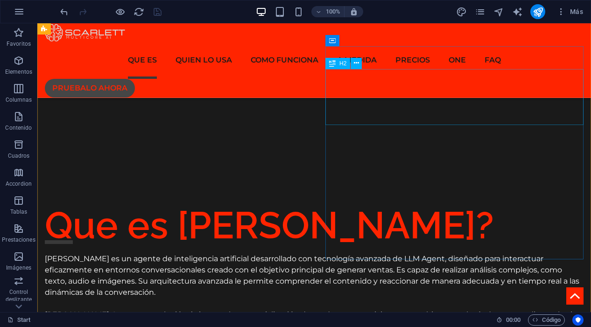
scroll to position [818, 0]
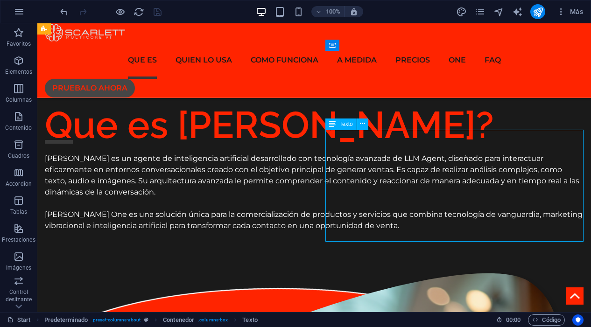
scroll to position [1165, 0]
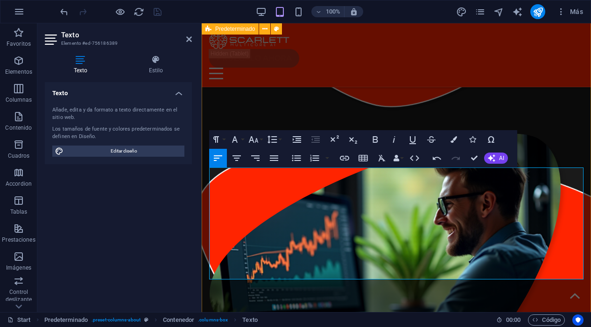
drag, startPoint x: 424, startPoint y: 185, endPoint x: 208, endPoint y: 182, distance: 215.6
copy p "Más cierres → Responde en segundos y no pierdes leads."
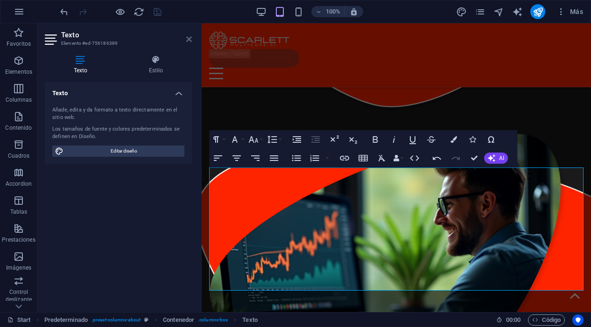
click at [189, 40] on icon at bounding box center [189, 38] width 6 height 7
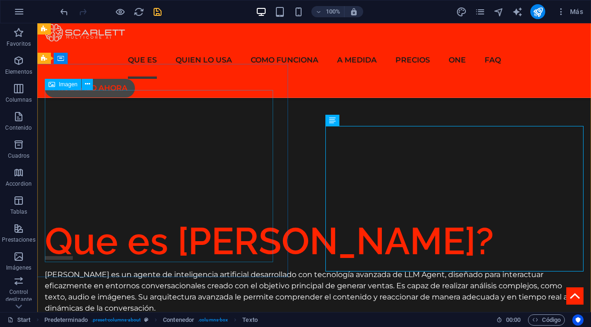
scroll to position [800, 0]
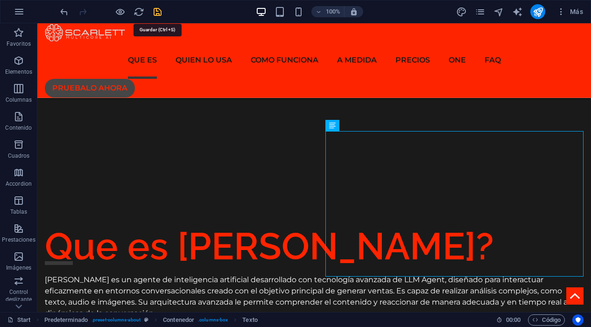
click at [156, 13] on icon "save" at bounding box center [157, 12] width 11 height 11
checkbox input "false"
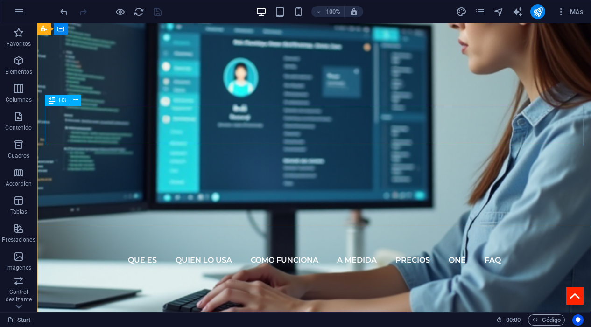
scroll to position [216, 0]
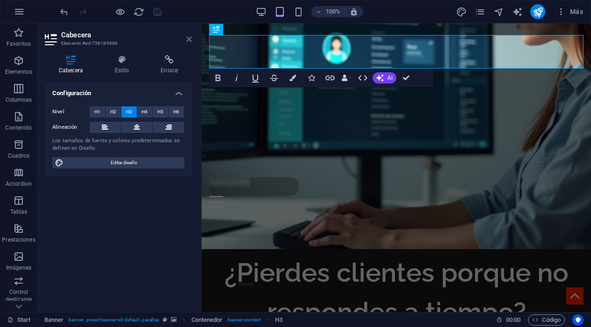
click at [186, 40] on icon at bounding box center [189, 38] width 6 height 7
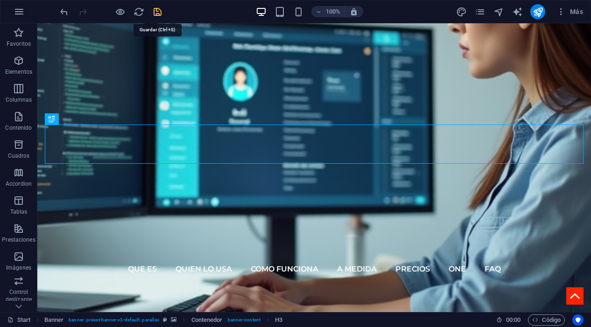
click at [157, 15] on icon "save" at bounding box center [157, 12] width 11 height 11
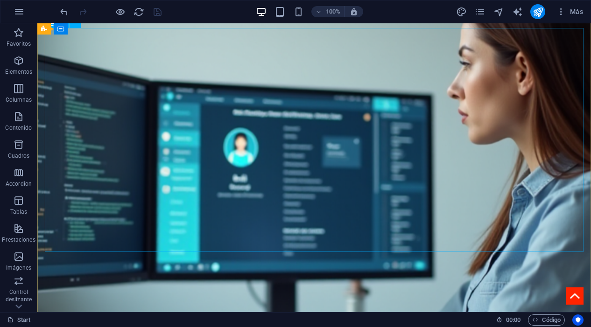
scroll to position [99, 0]
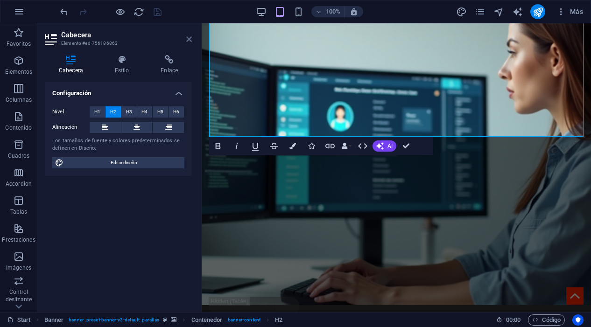
click at [191, 42] on icon at bounding box center [189, 38] width 6 height 7
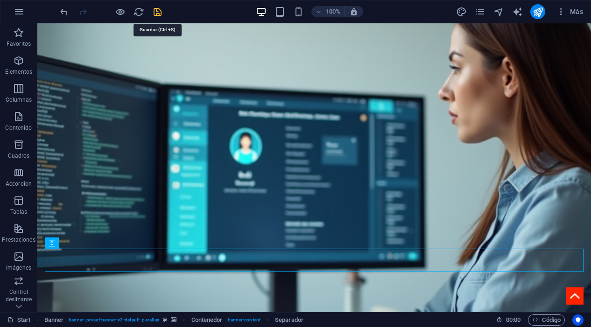
click at [154, 10] on icon "save" at bounding box center [157, 12] width 11 height 11
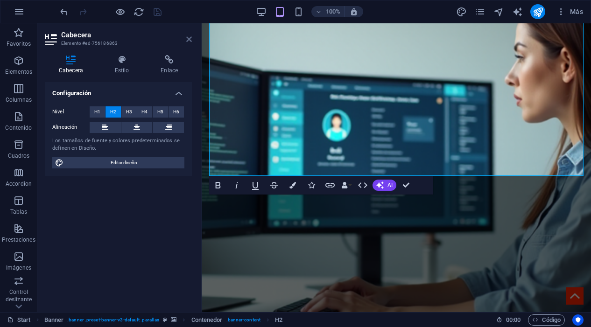
click at [188, 40] on icon at bounding box center [189, 38] width 6 height 7
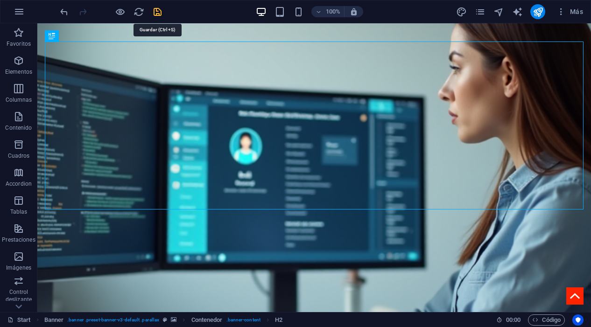
click at [157, 8] on icon "save" at bounding box center [157, 12] width 11 height 11
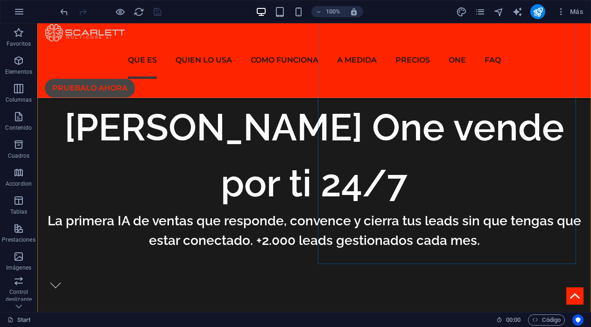
scroll to position [530, 0]
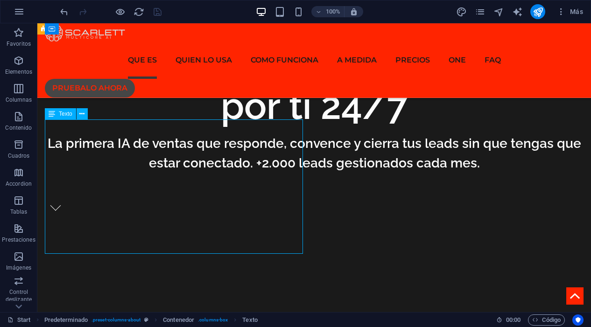
scroll to position [778, 0]
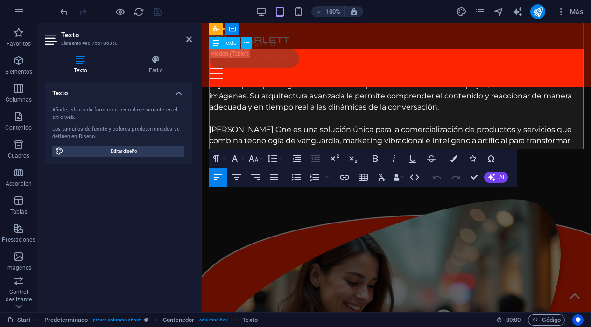
click at [255, 124] on p "Scarlett One es una solución única para la comercialización de productos y serv…" at bounding box center [396, 141] width 374 height 34
click at [190, 39] on icon at bounding box center [189, 38] width 6 height 7
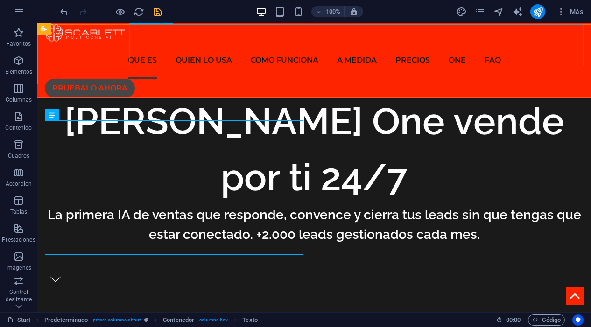
scroll to position [530, 0]
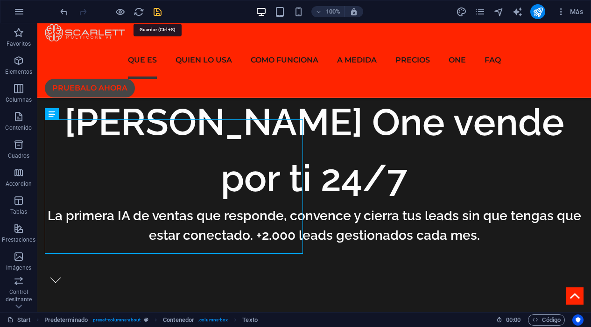
click at [154, 13] on icon "save" at bounding box center [157, 12] width 11 height 11
checkbox input "false"
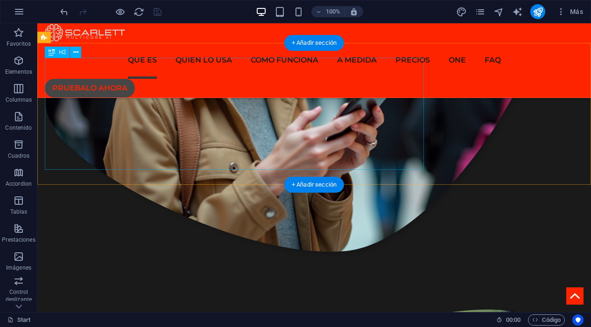
scroll to position [1299, 0]
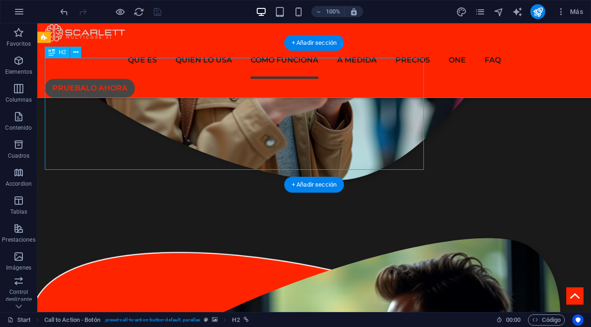
scroll to position [1957, 0]
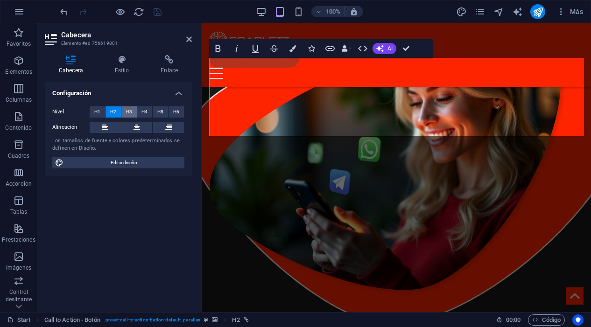
click at [129, 113] on span "H3" at bounding box center [129, 111] width 6 height 11
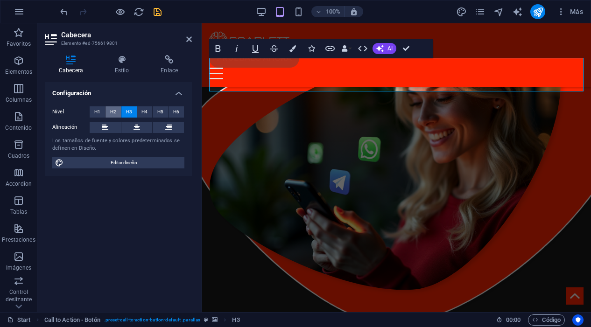
click at [114, 112] on span "H2" at bounding box center [113, 111] width 6 height 11
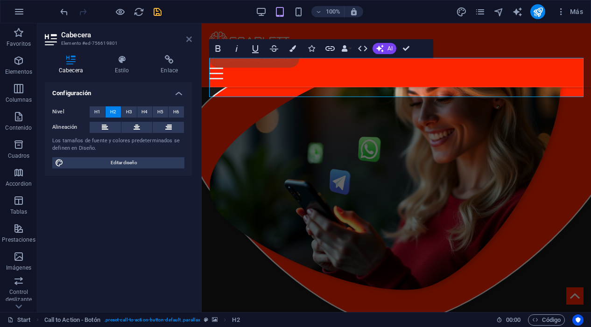
click at [190, 39] on icon at bounding box center [189, 38] width 6 height 7
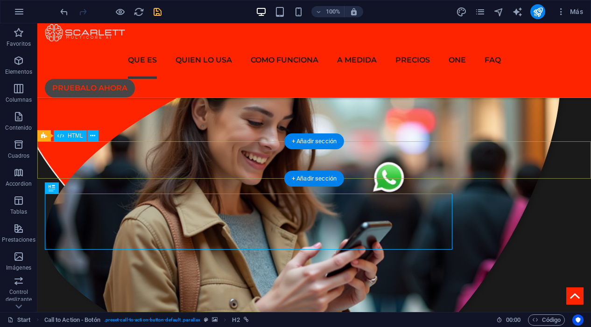
scroll to position [1163, 0]
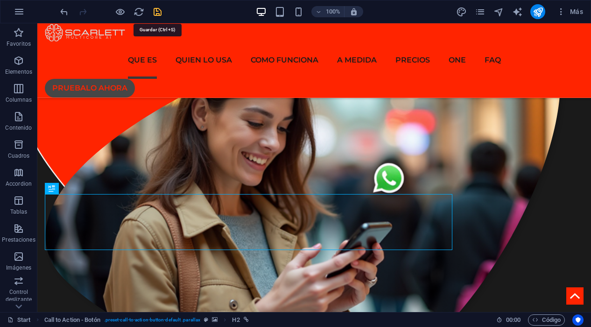
click at [156, 13] on icon "save" at bounding box center [157, 12] width 11 height 11
checkbox input "false"
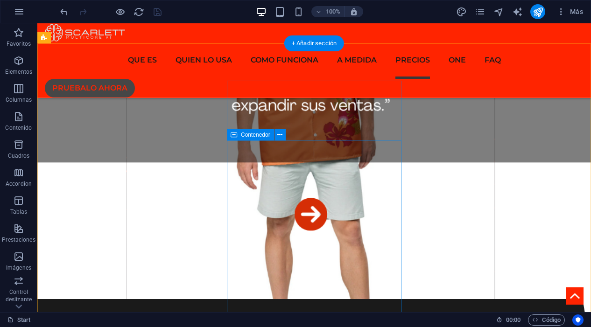
scroll to position [4043, 0]
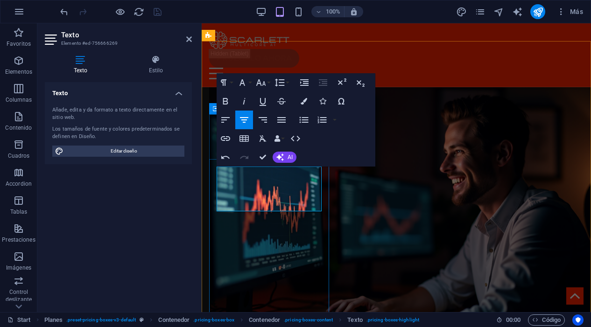
scroll to position [4775, 0]
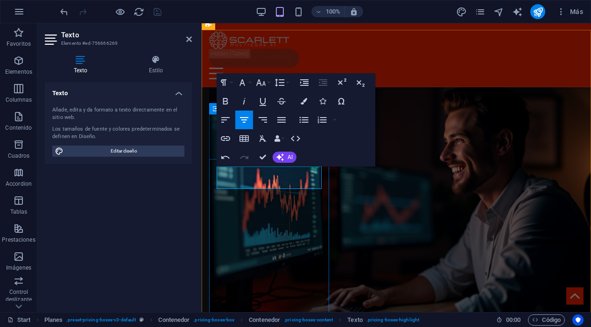
drag, startPoint x: 266, startPoint y: 179, endPoint x: 217, endPoint y: 180, distance: 48.5
click at [267, 84] on button "Font Size" at bounding box center [263, 82] width 18 height 19
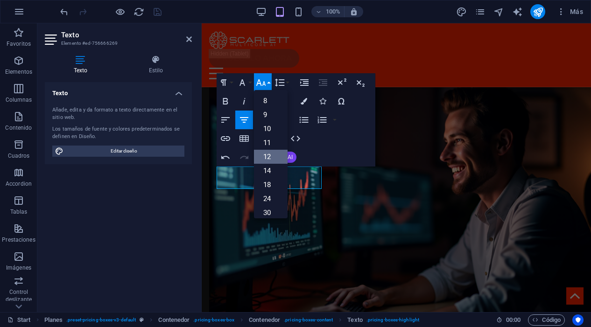
click at [272, 152] on link "12" at bounding box center [271, 157] width 34 height 14
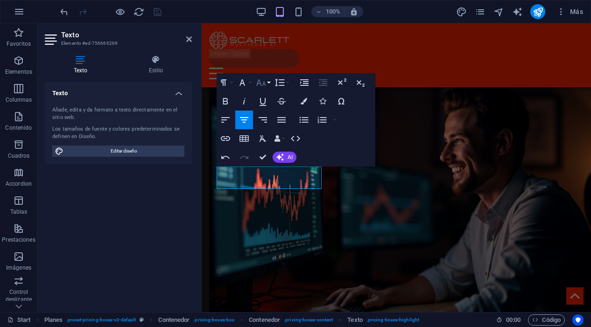
click at [267, 84] on button "Font Size" at bounding box center [263, 82] width 18 height 19
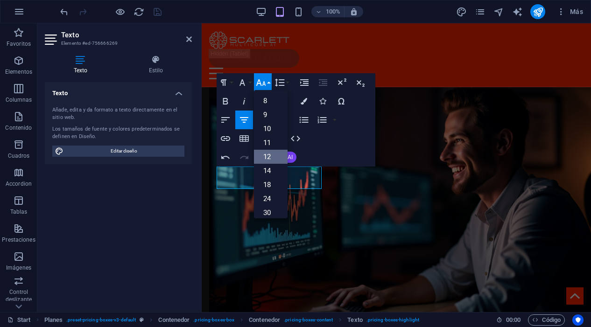
scroll to position [67, 0]
click at [277, 116] on link "18" at bounding box center [271, 118] width 34 height 14
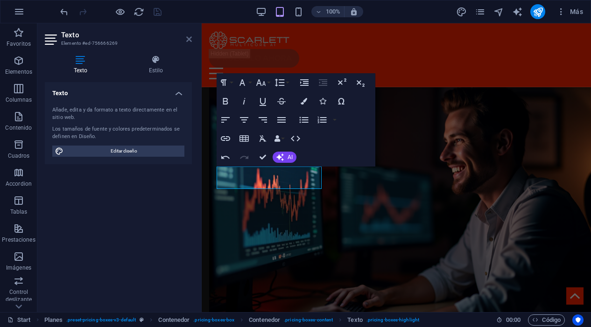
click at [189, 41] on icon at bounding box center [189, 38] width 6 height 7
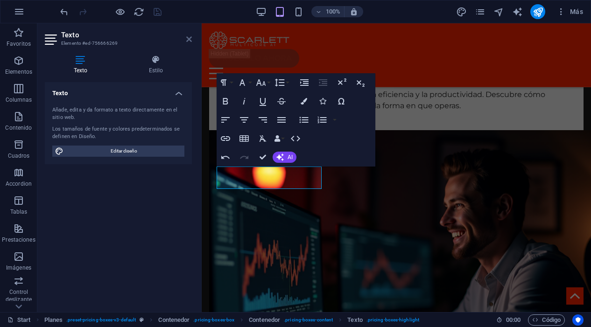
scroll to position [4043, 0]
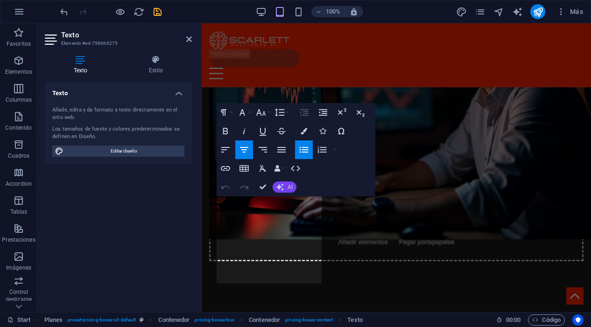
scroll to position [4775, 0]
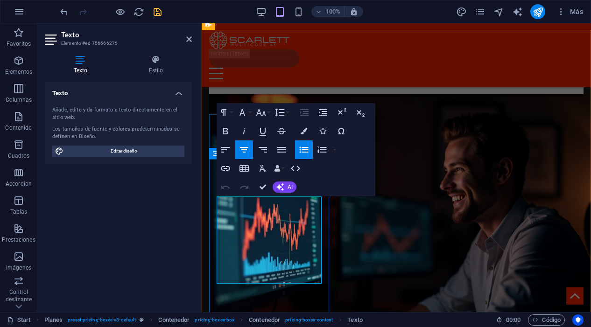
drag, startPoint x: 295, startPoint y: 215, endPoint x: 219, endPoint y: 206, distance: 76.5
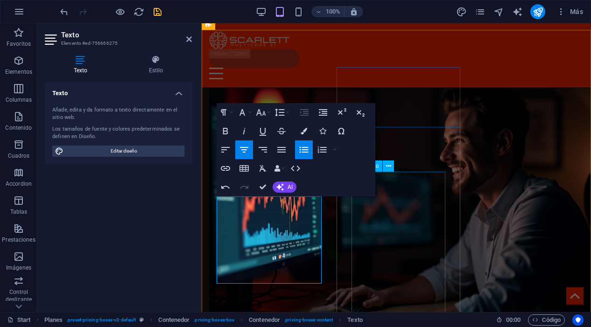
scroll to position [66, 1]
click at [186, 39] on header "Texto Elemento #ed-756666275" at bounding box center [118, 35] width 147 height 24
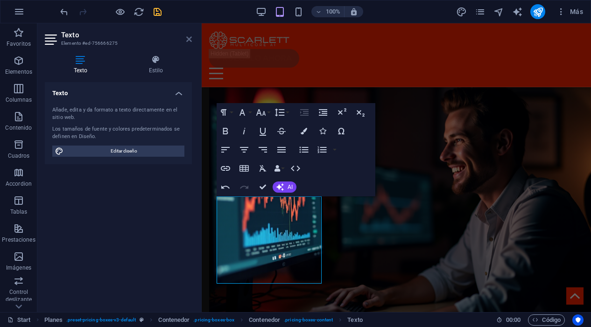
click at [186, 39] on icon at bounding box center [189, 38] width 6 height 7
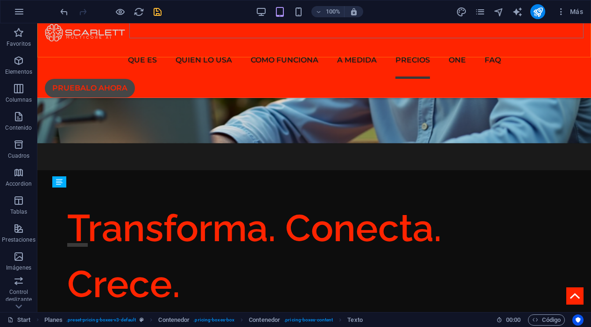
scroll to position [4043, 0]
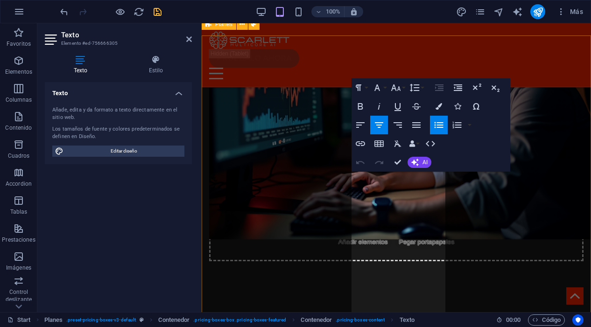
scroll to position [4775, 0]
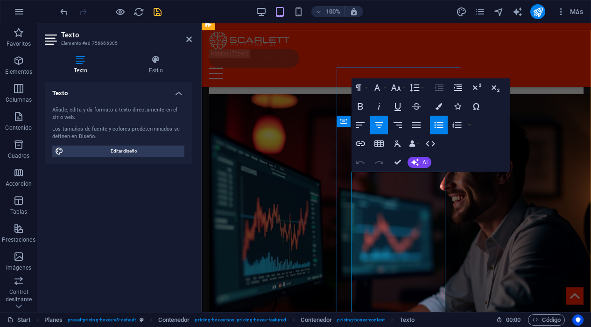
drag, startPoint x: 420, startPoint y: 204, endPoint x: 372, endPoint y: 182, distance: 52.8
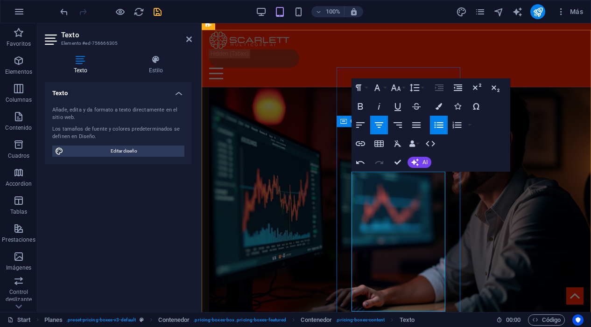
scroll to position [45, 1]
click at [189, 38] on icon at bounding box center [189, 38] width 6 height 7
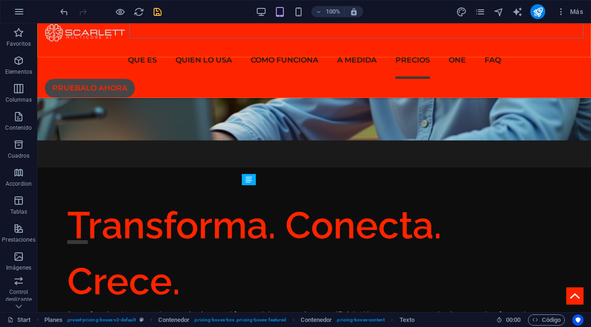
scroll to position [4043, 0]
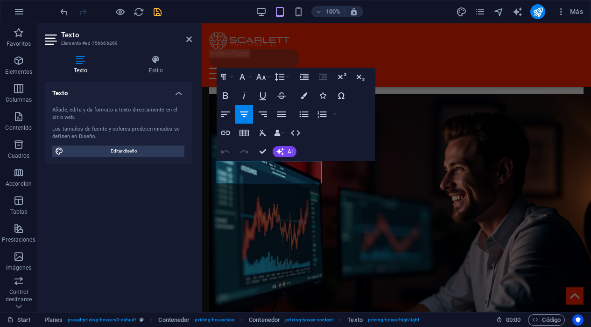
scroll to position [4775, 0]
drag, startPoint x: 313, startPoint y: 173, endPoint x: 223, endPoint y: 173, distance: 90.0
copy p "Desde US$70"
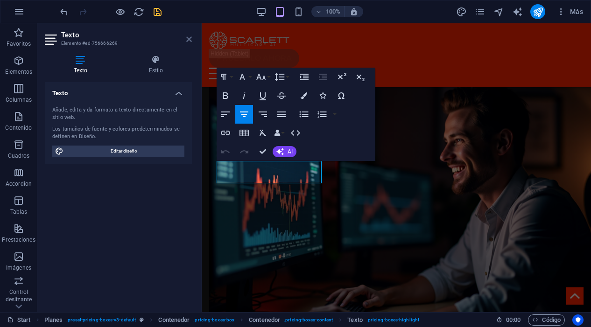
click at [188, 39] on icon at bounding box center [189, 38] width 6 height 7
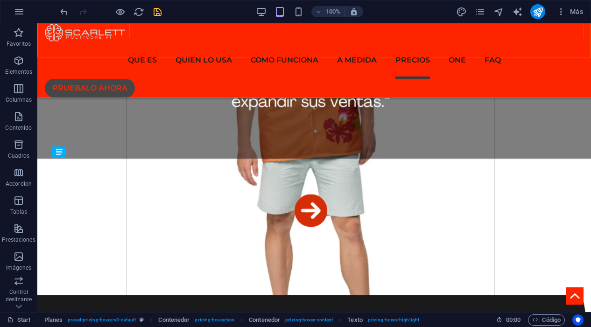
scroll to position [4043, 0]
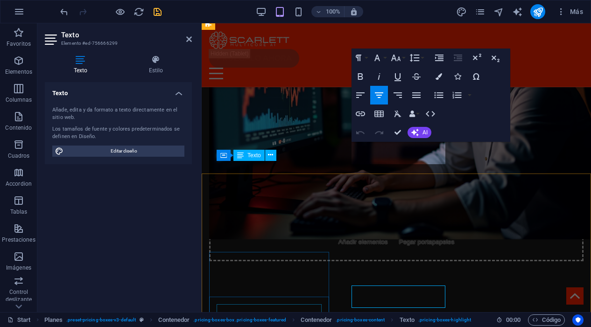
scroll to position [4775, 0]
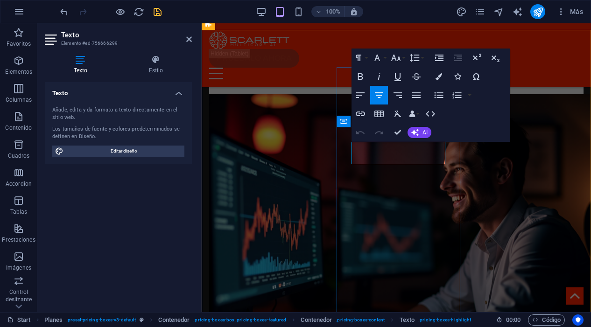
drag, startPoint x: 353, startPoint y: 151, endPoint x: 444, endPoint y: 157, distance: 91.2
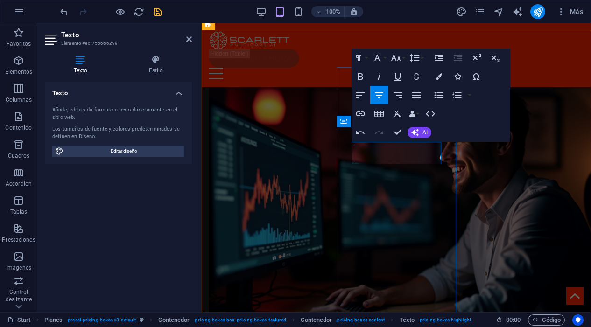
click at [189, 41] on icon at bounding box center [189, 38] width 6 height 7
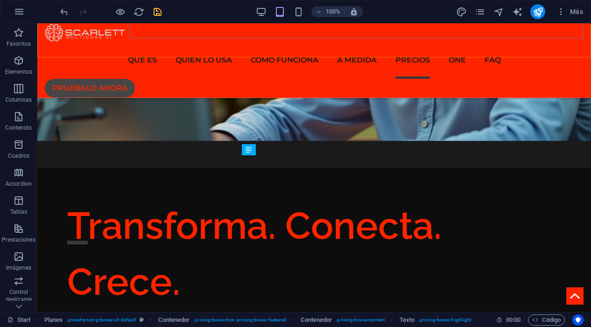
scroll to position [4043, 0]
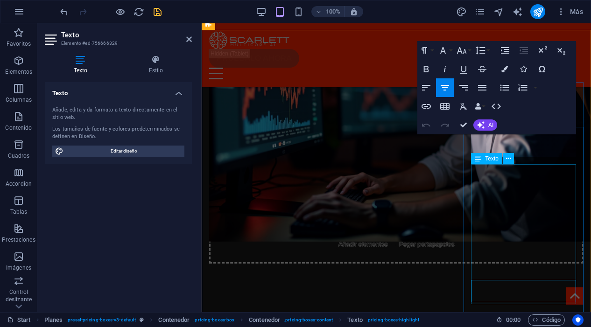
scroll to position [4775, 0]
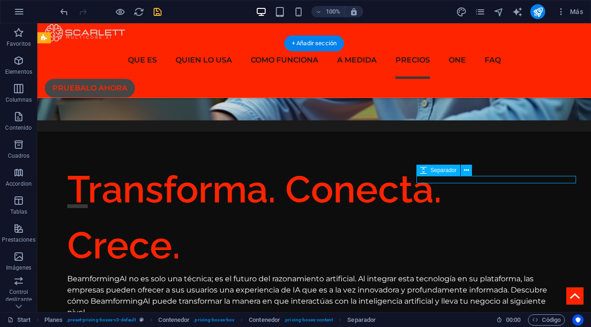
select select "px"
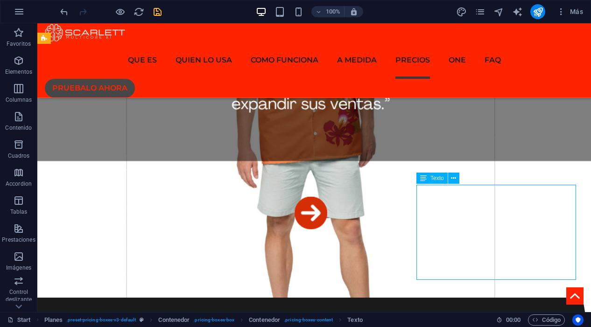
scroll to position [4043, 0]
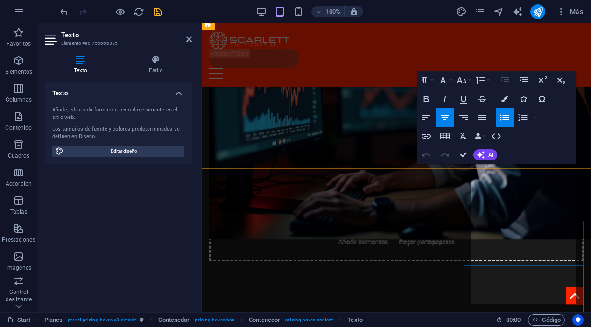
scroll to position [4775, 0]
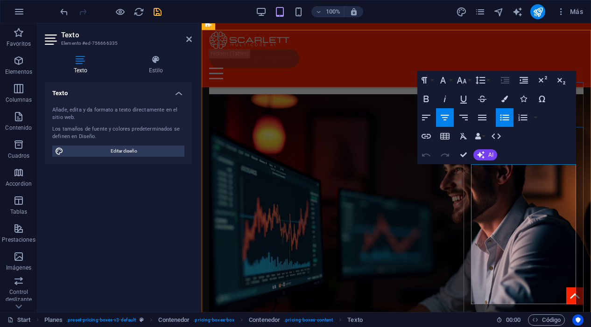
drag, startPoint x: 545, startPoint y: 195, endPoint x: 501, endPoint y: 172, distance: 50.1
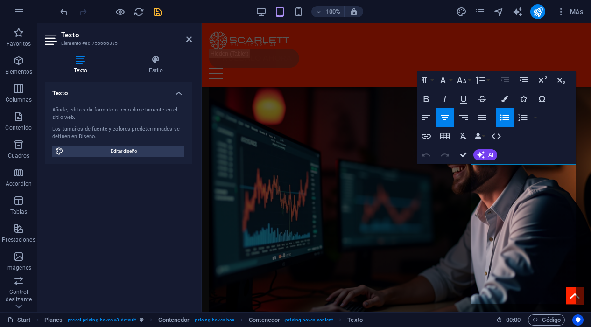
scroll to position [128, 1]
click at [191, 39] on icon at bounding box center [189, 38] width 6 height 7
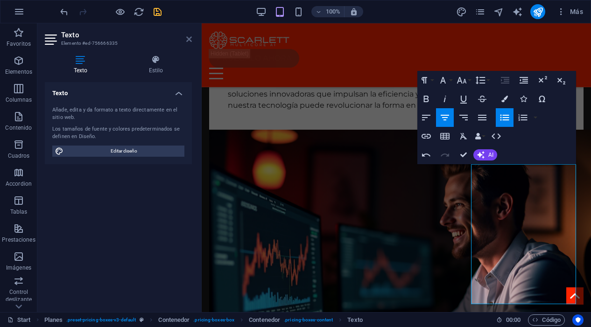
scroll to position [4043, 0]
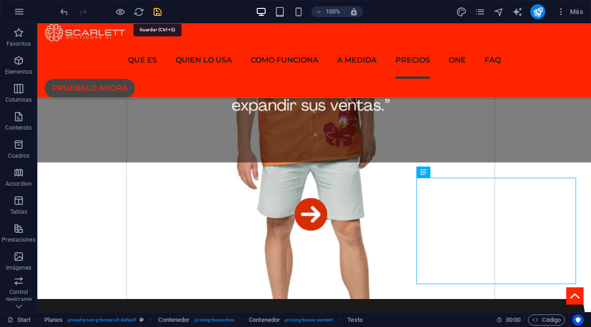
click at [158, 11] on icon "save" at bounding box center [157, 12] width 11 height 11
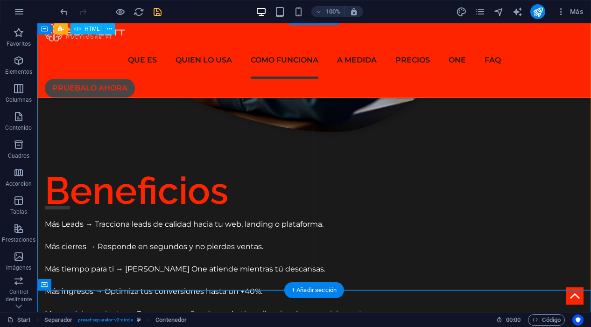
scroll to position [1861, 0]
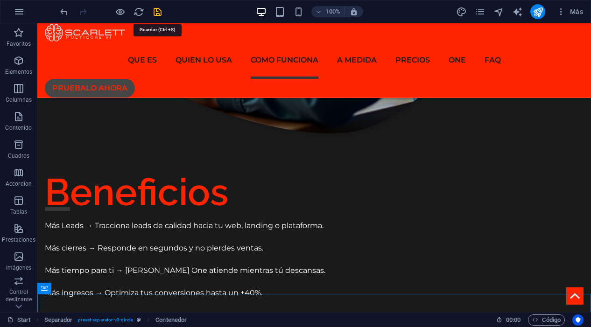
click at [156, 15] on icon "save" at bounding box center [157, 12] width 11 height 11
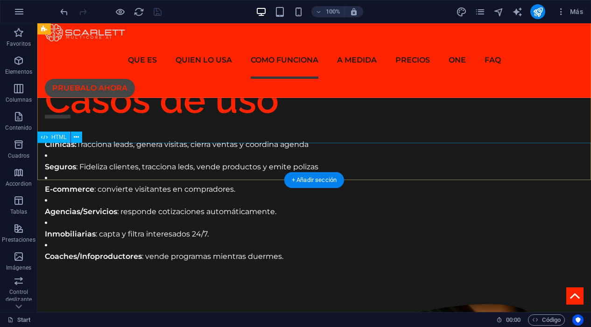
scroll to position [2126, 0]
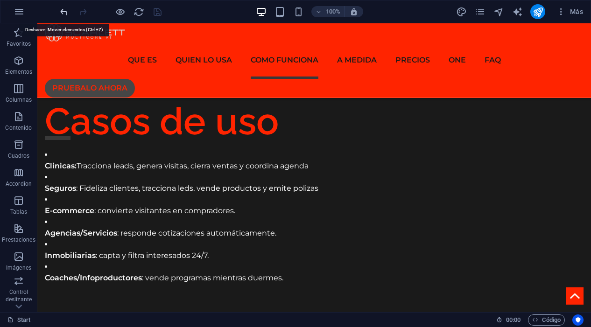
click at [65, 14] on icon "undo" at bounding box center [64, 12] width 11 height 11
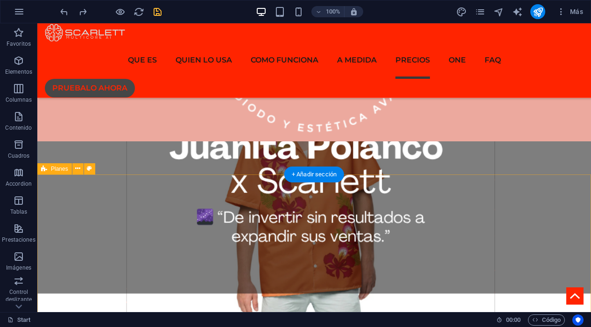
scroll to position [3923, 0]
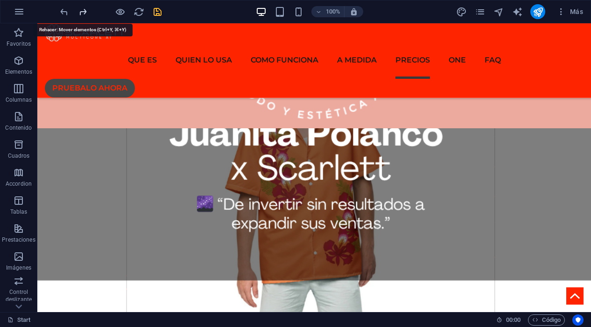
click at [83, 10] on icon "redo" at bounding box center [82, 12] width 11 height 11
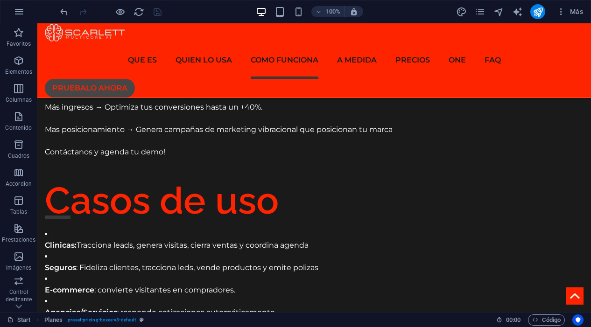
scroll to position [2037, 0]
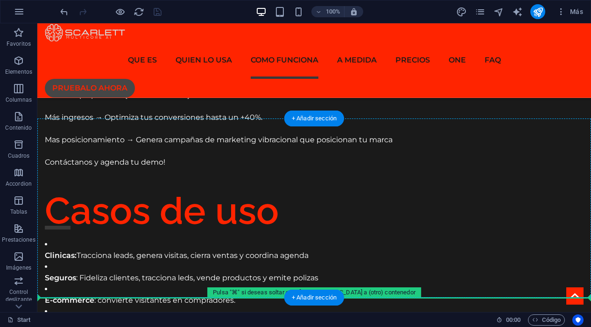
drag, startPoint x: 126, startPoint y: 190, endPoint x: 126, endPoint y: 224, distance: 33.6
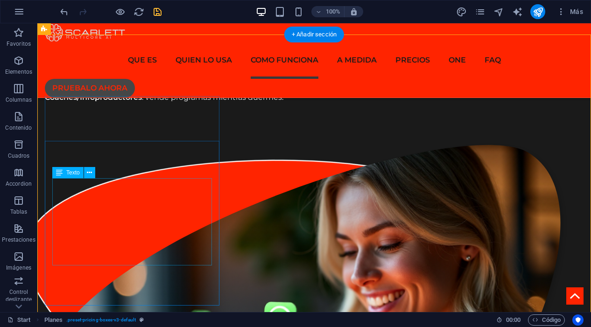
scroll to position [2309, 0]
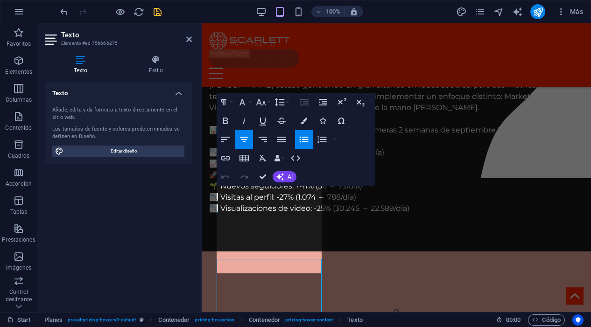
scroll to position [2970, 0]
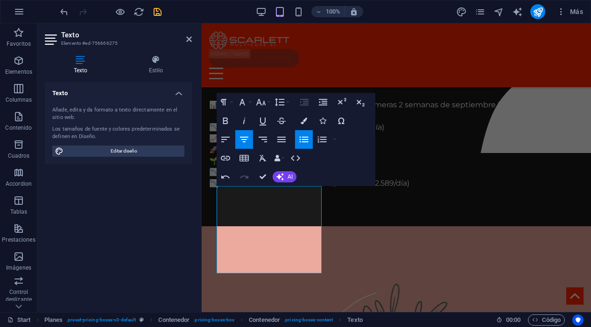
click at [193, 38] on aside "Texto Elemento #ed-756666275 Texto Estilo Texto Añade, edita y da formato a tex…" at bounding box center [119, 167] width 164 height 289
click at [188, 41] on icon at bounding box center [189, 38] width 6 height 7
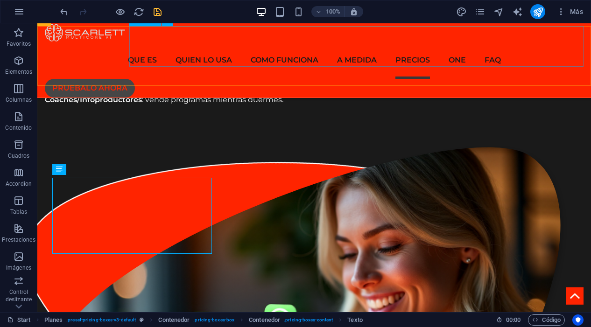
scroll to position [2309, 0]
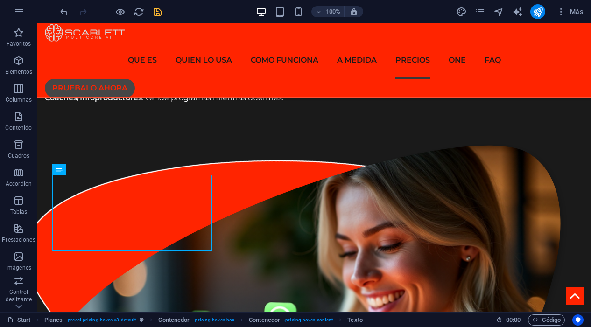
click at [157, 13] on icon "save" at bounding box center [157, 12] width 11 height 11
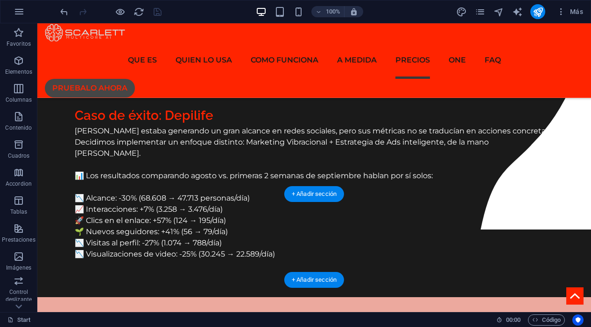
scroll to position [3492, 0]
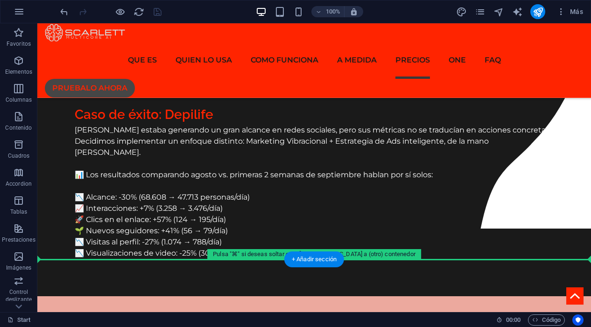
drag, startPoint x: 183, startPoint y: 149, endPoint x: 173, endPoint y: 266, distance: 117.6
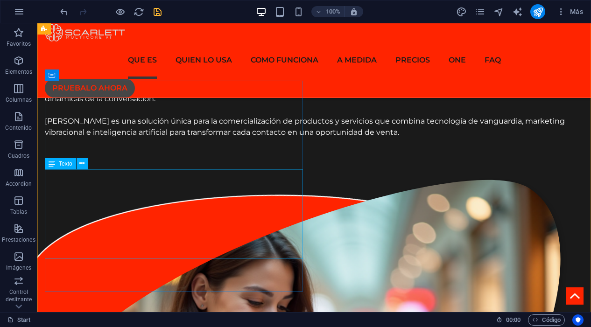
scroll to position [984, 0]
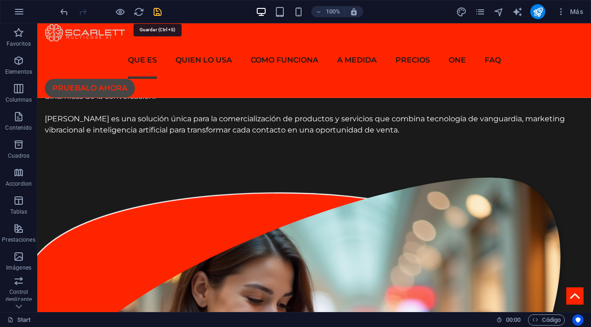
click at [158, 12] on icon "save" at bounding box center [157, 12] width 11 height 11
checkbox input "false"
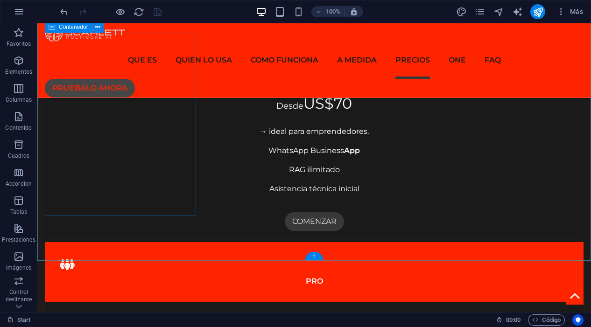
scroll to position [4768, 0]
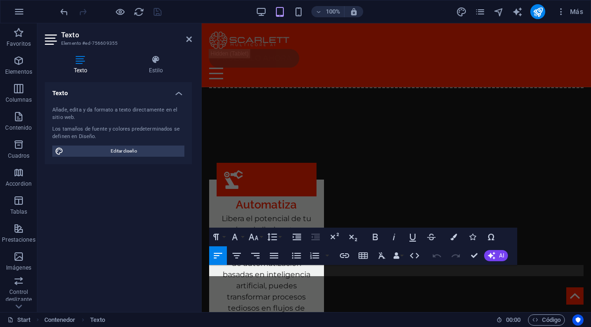
scroll to position [5467, 0]
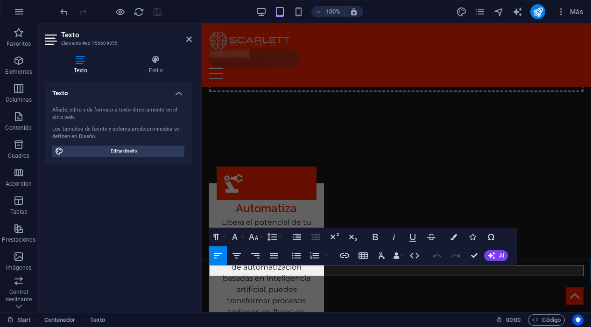
drag, startPoint x: 309, startPoint y: 269, endPoint x: 260, endPoint y: 270, distance: 49.0
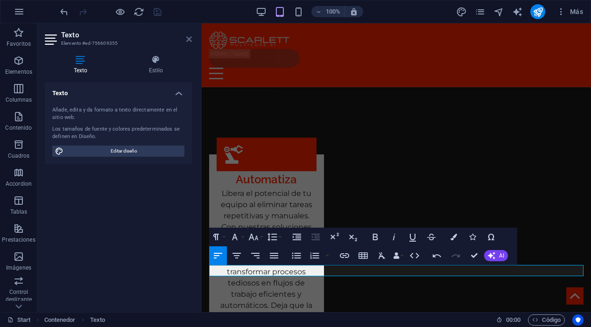
click at [188, 38] on icon at bounding box center [189, 38] width 6 height 7
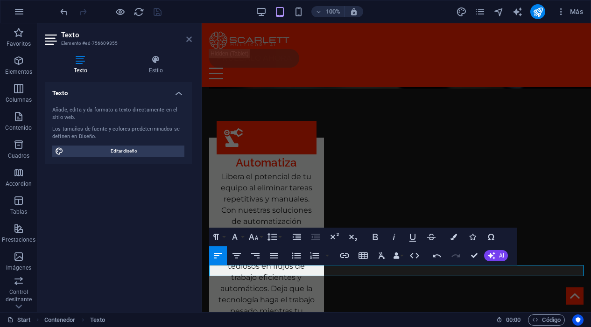
scroll to position [4768, 0]
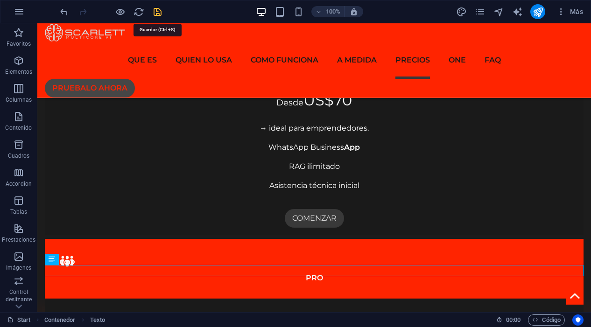
click at [158, 13] on icon "save" at bounding box center [157, 12] width 11 height 11
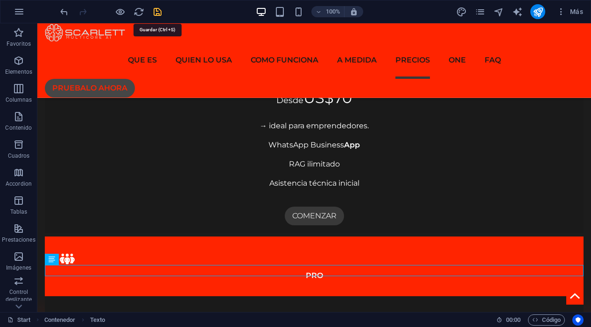
checkbox input "false"
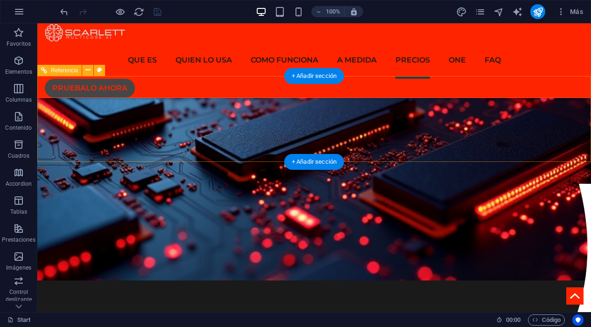
scroll to position [3196, 0]
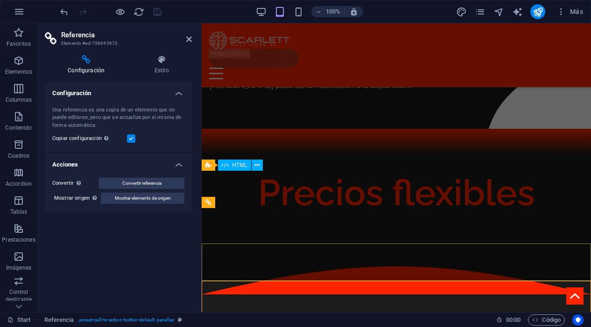
scroll to position [3919, 0]
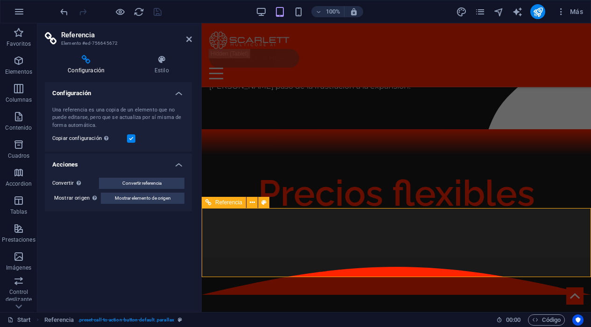
click at [187, 39] on icon at bounding box center [189, 38] width 6 height 7
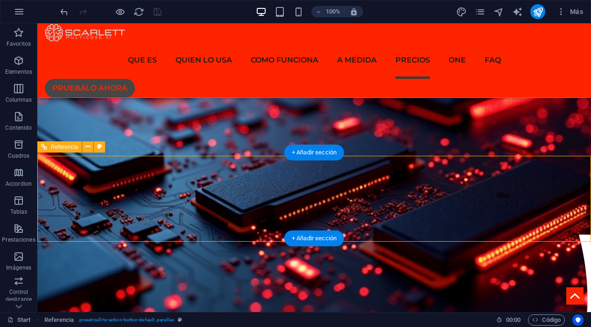
scroll to position [3196, 0]
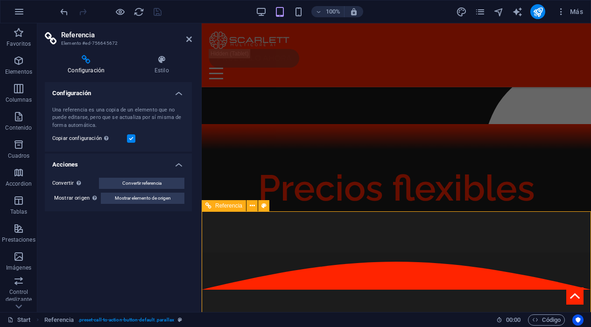
scroll to position [3919, 0]
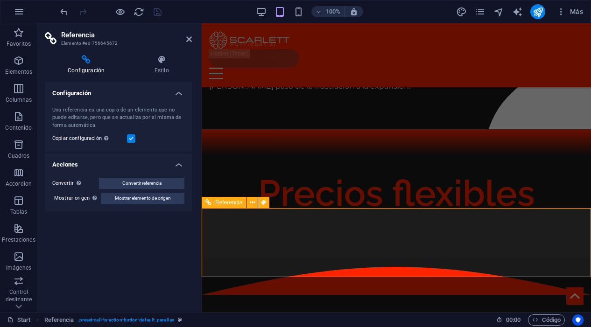
click at [188, 40] on icon at bounding box center [189, 38] width 6 height 7
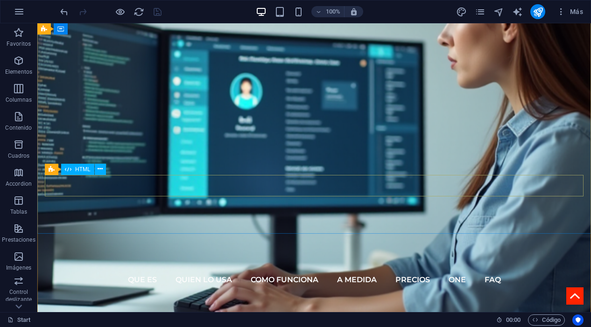
scroll to position [171, 0]
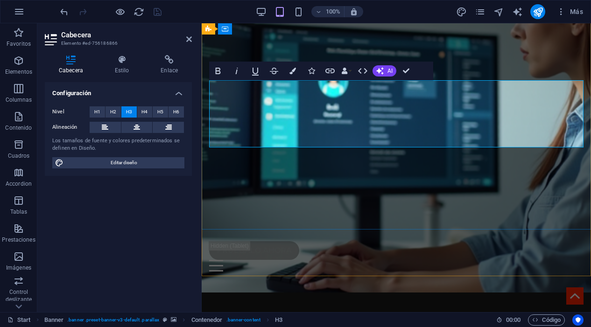
drag, startPoint x: 442, startPoint y: 122, endPoint x: 409, endPoint y: 107, distance: 36.3
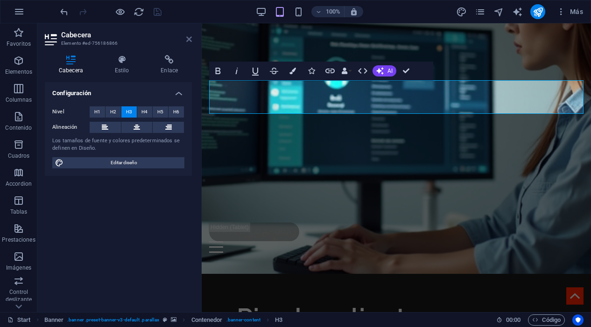
click at [189, 41] on icon at bounding box center [189, 38] width 6 height 7
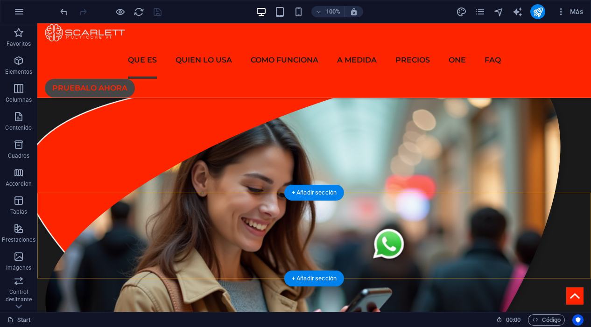
scroll to position [1063, 0]
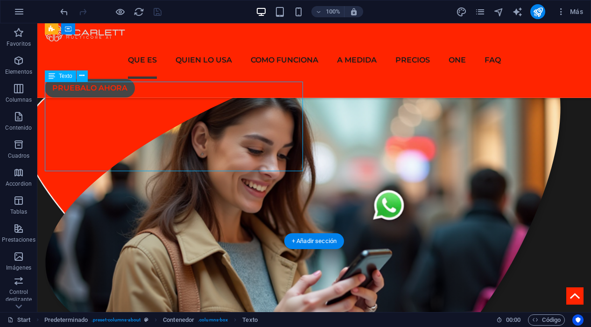
scroll to position [1793, 0]
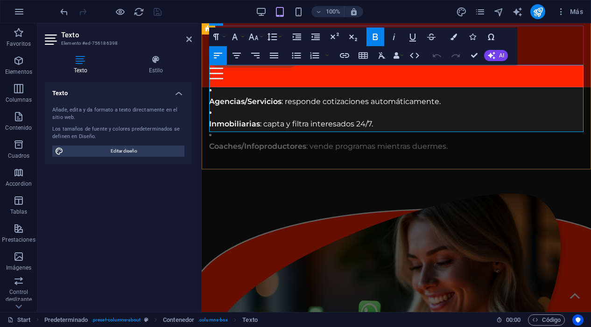
click at [456, 141] on p "Coaches/Infoproductores : vende programas mientras duermes." at bounding box center [396, 146] width 374 height 11
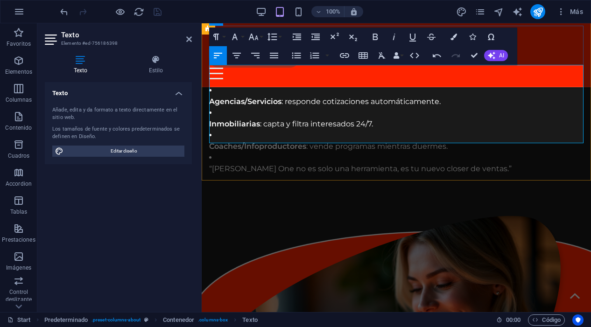
click at [453, 141] on p "Coaches/Infoproductores : vende programas mientras duermes." at bounding box center [396, 146] width 374 height 11
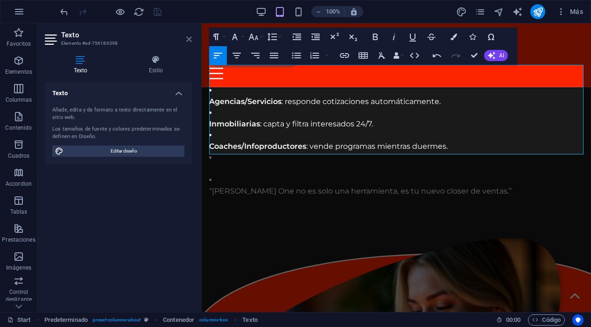
click at [187, 38] on icon at bounding box center [189, 38] width 6 height 7
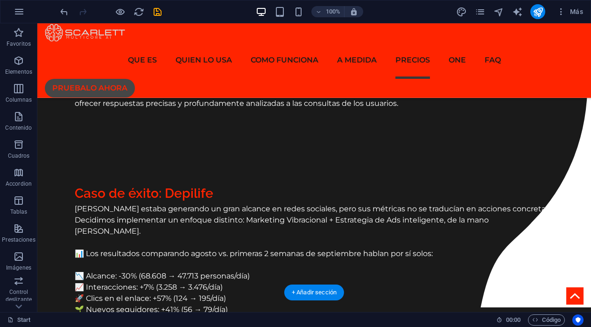
scroll to position [3463, 0]
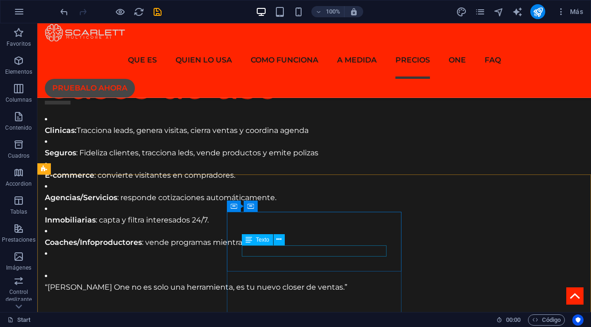
scroll to position [2160, 0]
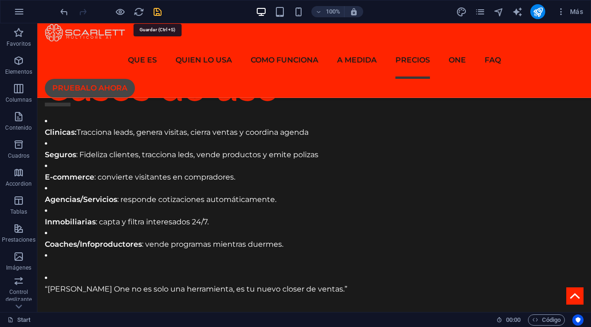
click at [159, 14] on icon "save" at bounding box center [157, 12] width 11 height 11
checkbox input "false"
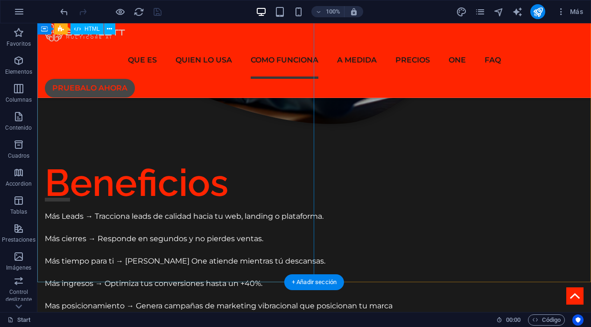
scroll to position [1868, 0]
